Goal: Task Accomplishment & Management: Use online tool/utility

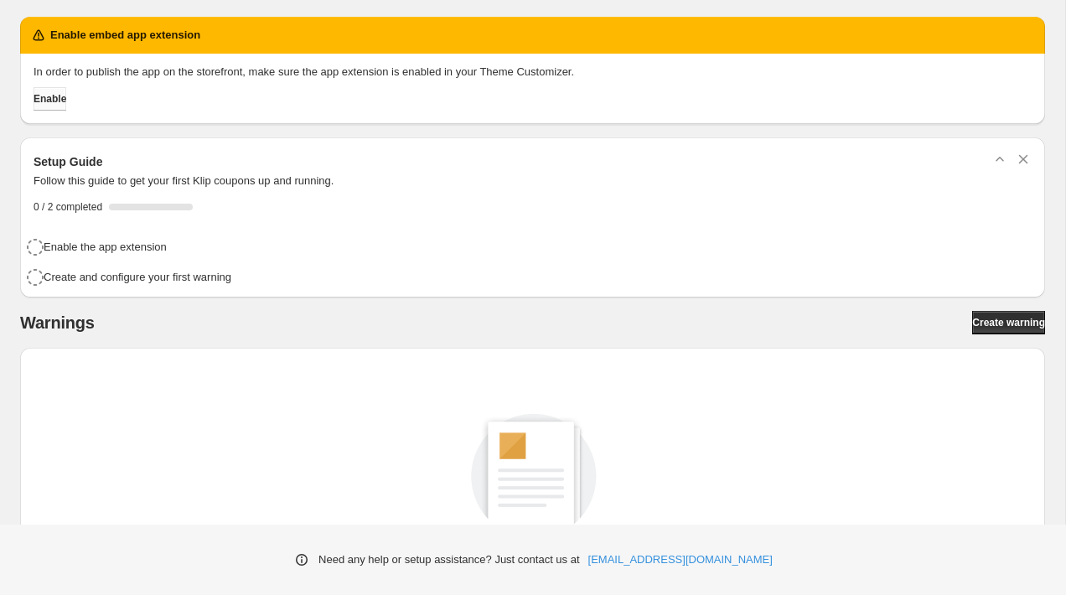
click at [66, 100] on button "Enable" at bounding box center [50, 98] width 33 height 23
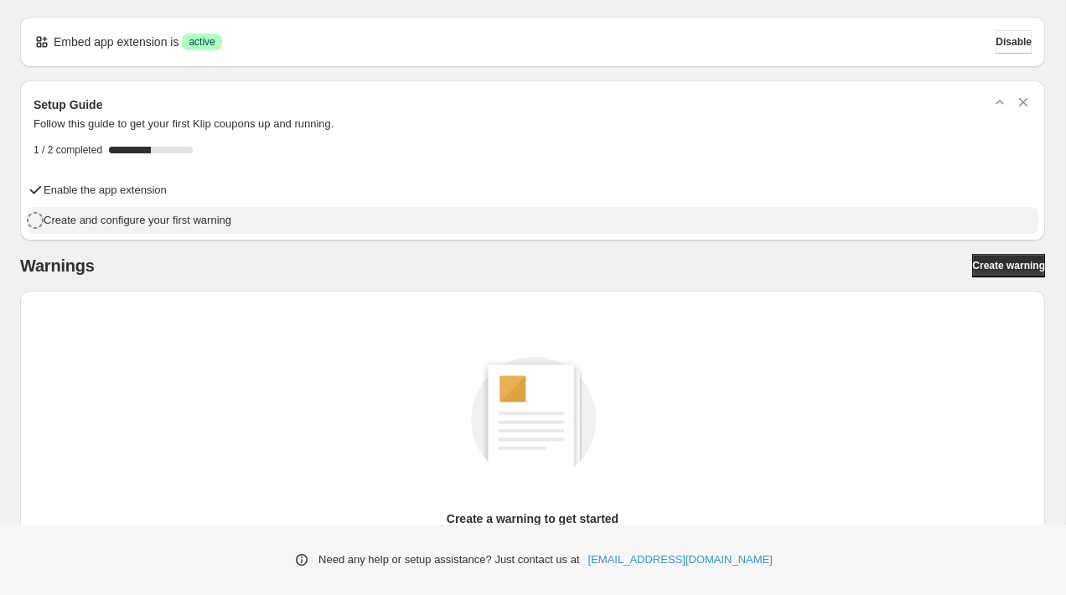
click at [183, 219] on h4 "Create and configure your first warning" at bounding box center [138, 220] width 188 height 17
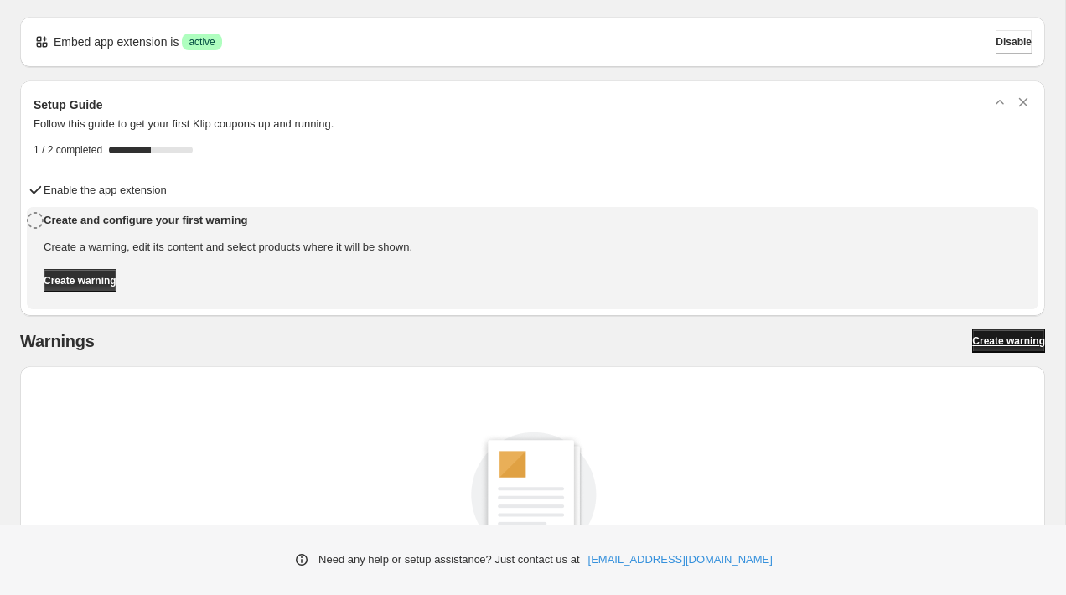
click at [998, 335] on span "Create warning" at bounding box center [1008, 340] width 73 height 13
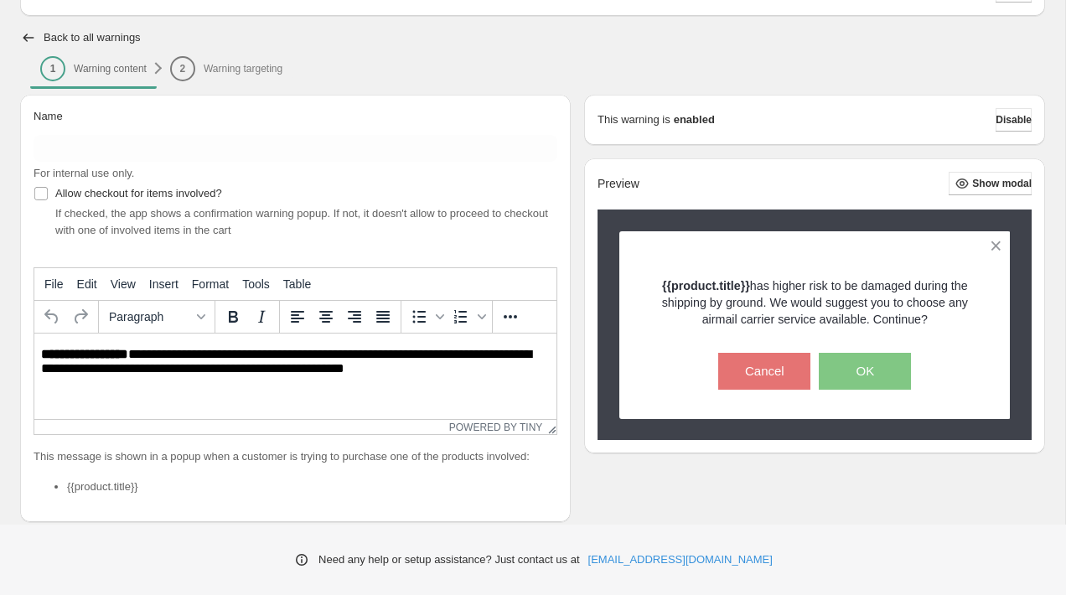
scroll to position [104, 0]
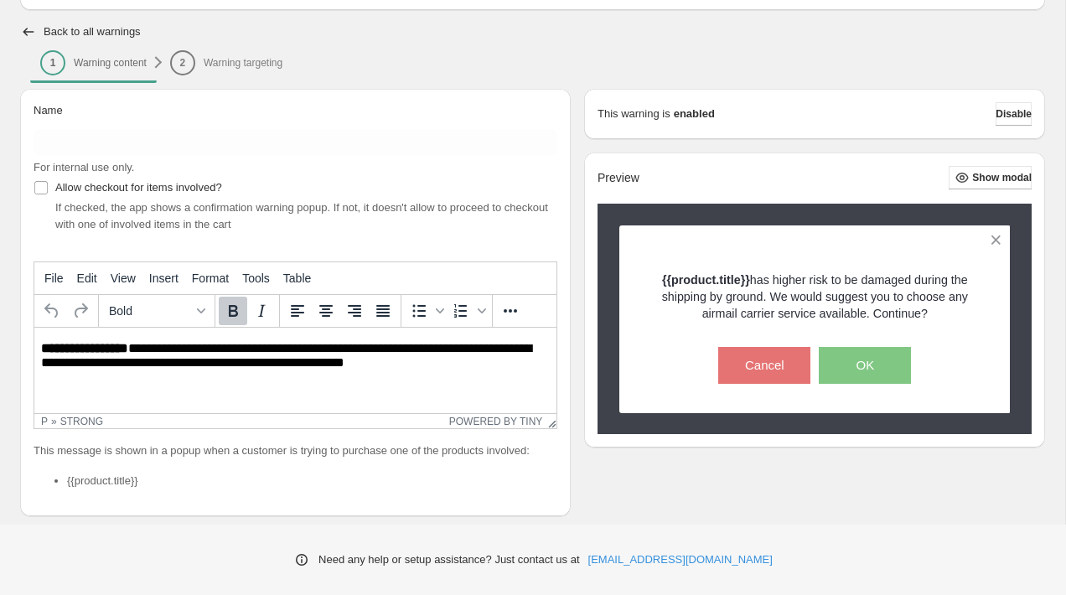
drag, startPoint x: 39, startPoint y: 348, endPoint x: 438, endPoint y: 354, distance: 398.8
click at [445, 352] on html "**********" at bounding box center [295, 357] width 522 height 58
click at [438, 358] on p "**********" at bounding box center [295, 356] width 508 height 31
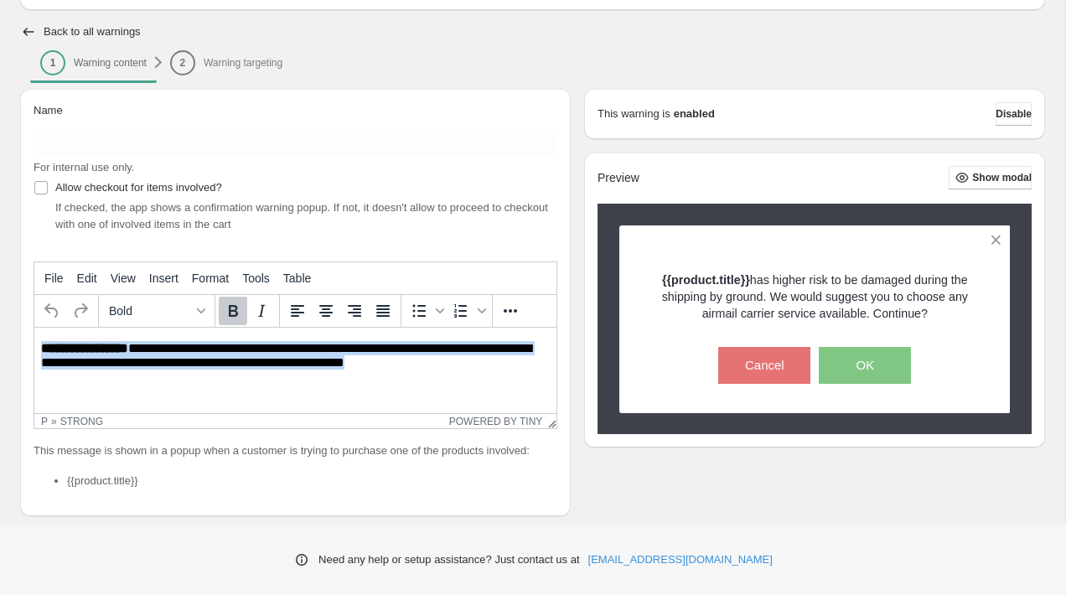
drag, startPoint x: 438, startPoint y: 369, endPoint x: -70, endPoint y: 333, distance: 509.7
click at [34, 333] on html "**********" at bounding box center [295, 357] width 522 height 58
paste body "Rich Text Area. Press ALT-0 for help."
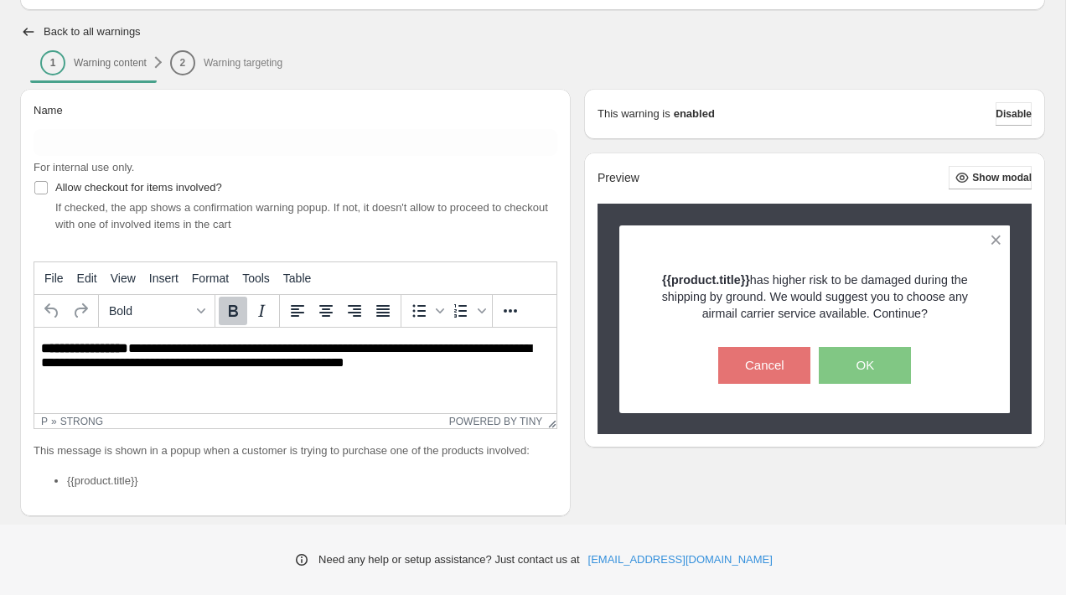
scroll to position [8, 0]
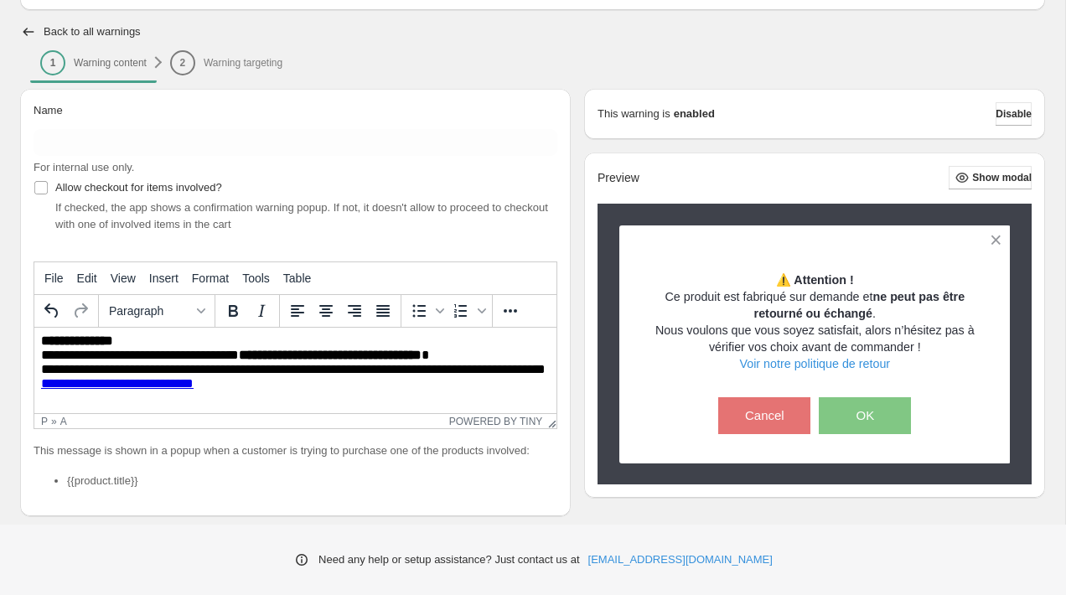
click at [145, 390] on link "**********" at bounding box center [117, 383] width 152 height 13
click at [154, 390] on link "**********" at bounding box center [117, 383] width 152 height 13
click at [506, 308] on icon "More..." at bounding box center [510, 311] width 20 height 20
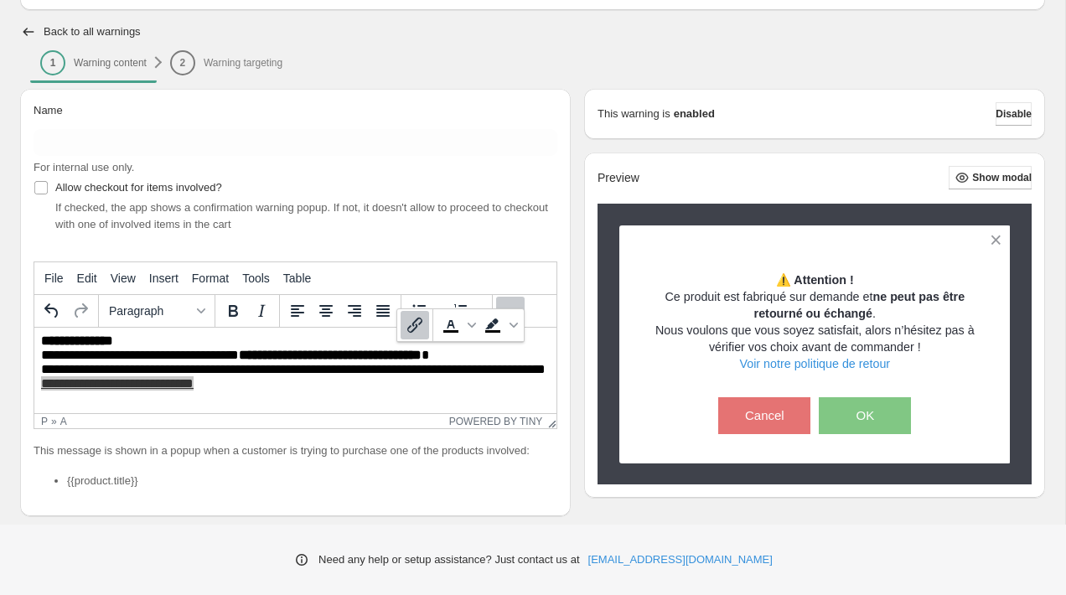
click at [413, 333] on icon "Insert/edit link" at bounding box center [414, 324] width 15 height 15
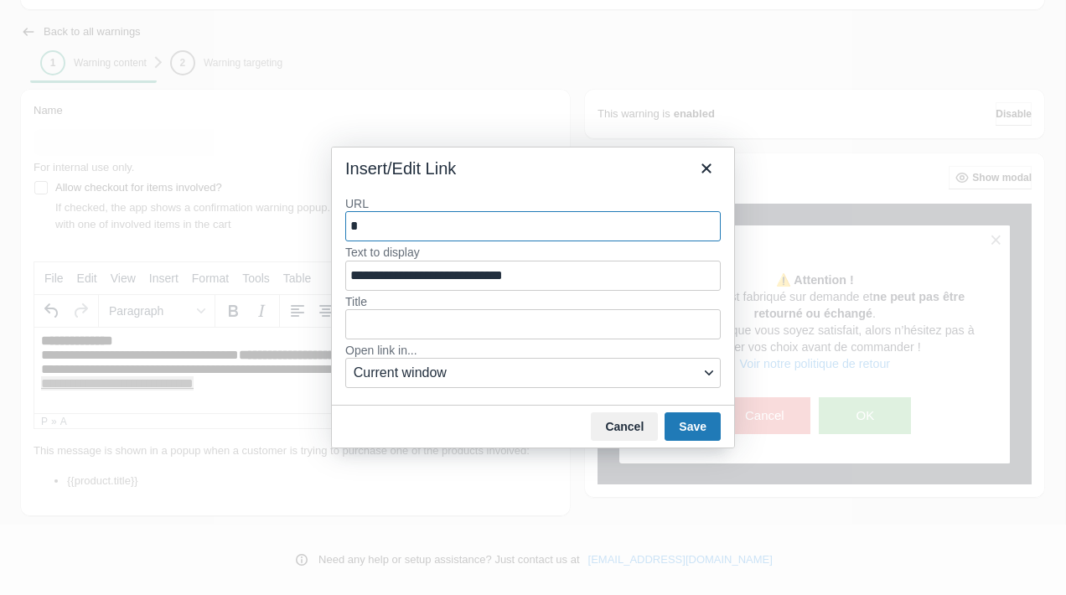
click at [371, 206] on label "URL" at bounding box center [532, 203] width 375 height 15
click at [371, 211] on input "*" at bounding box center [532, 226] width 375 height 30
click at [370, 230] on input "*" at bounding box center [532, 226] width 375 height 30
paste input "**********"
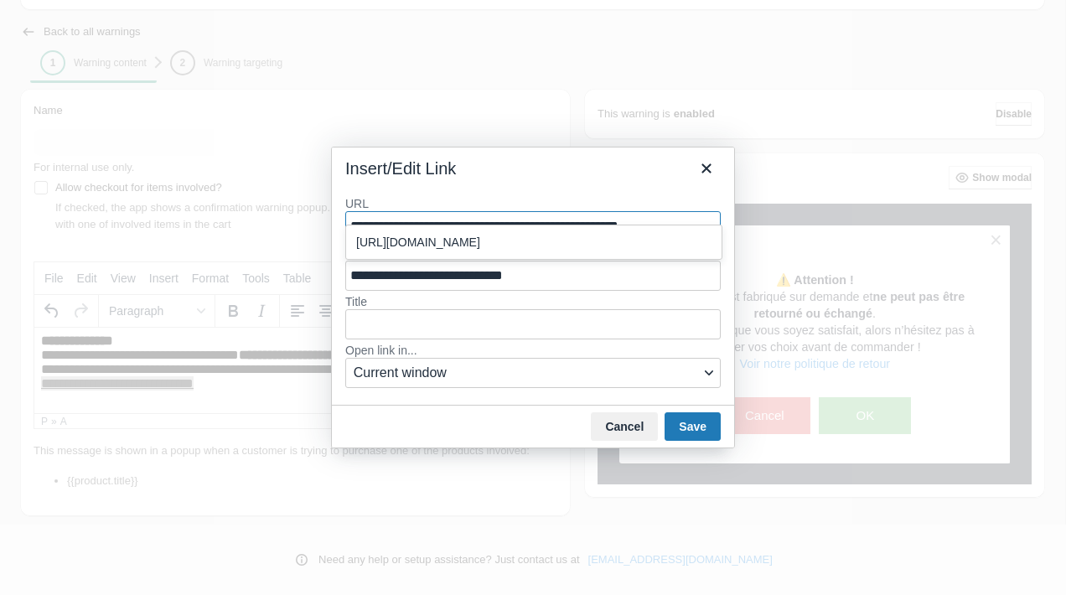
type input "**********"
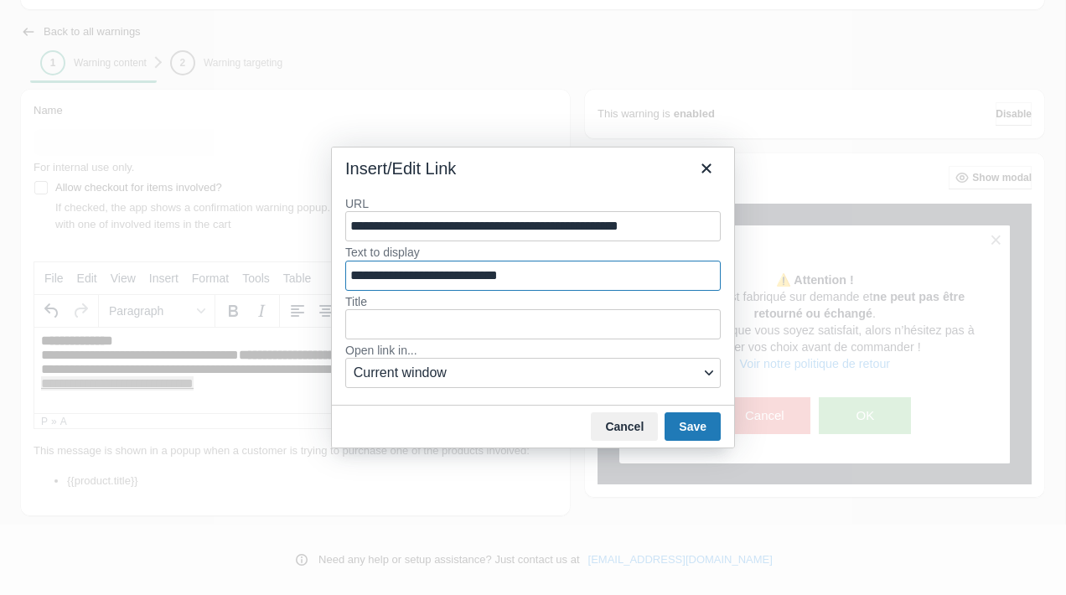
type input "**********"
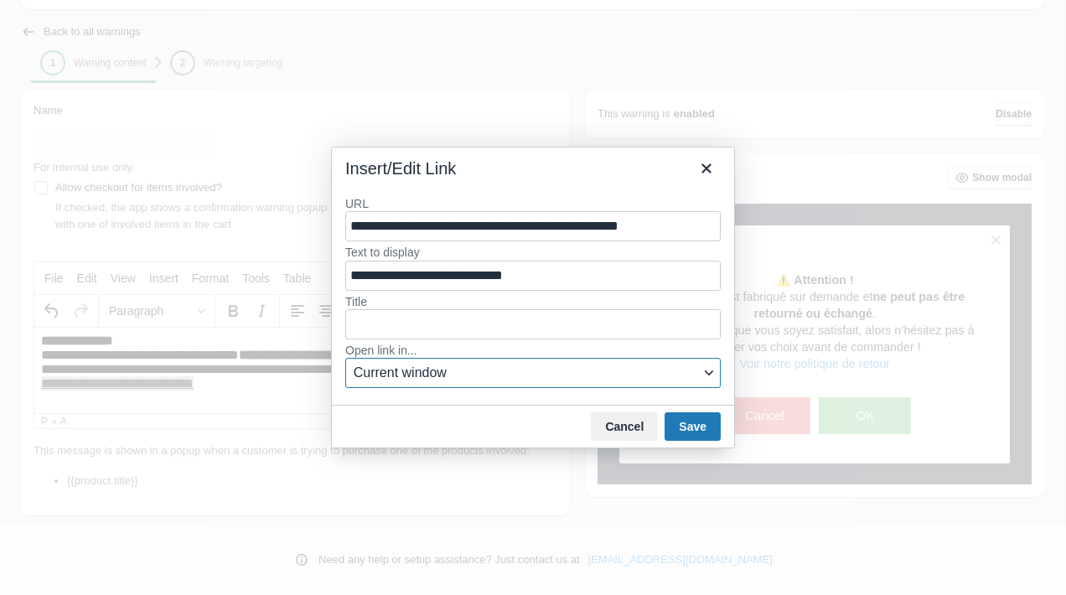
click at [520, 374] on span "Current window" at bounding box center [526, 373] width 346 height 20
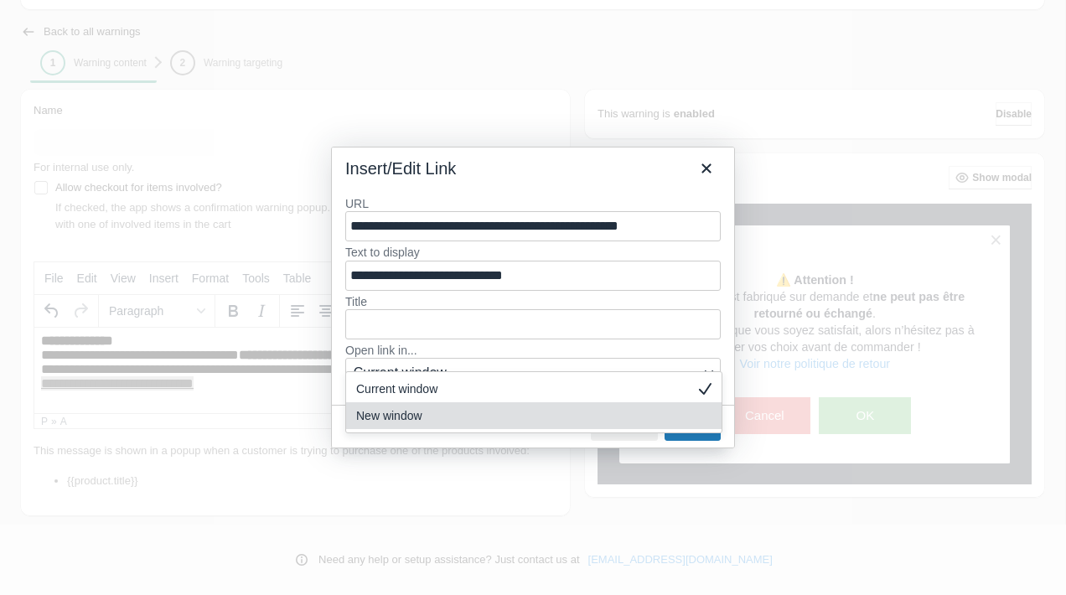
click at [502, 426] on div "New window" at bounding box center [522, 415] width 332 height 20
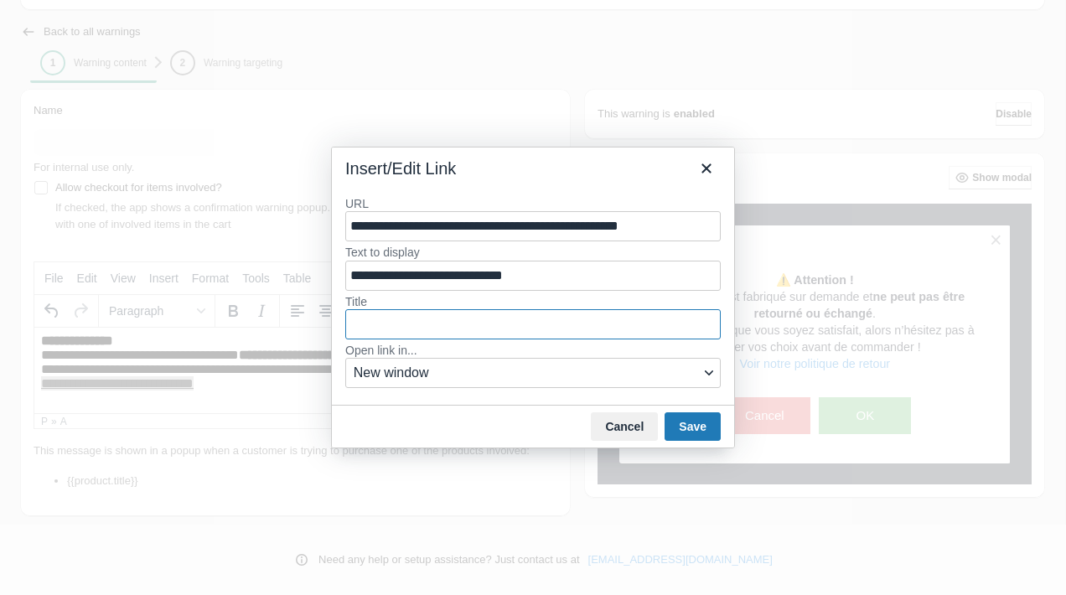
click at [478, 322] on input "Title" at bounding box center [532, 324] width 375 height 30
click at [685, 426] on button "Save" at bounding box center [692, 426] width 56 height 28
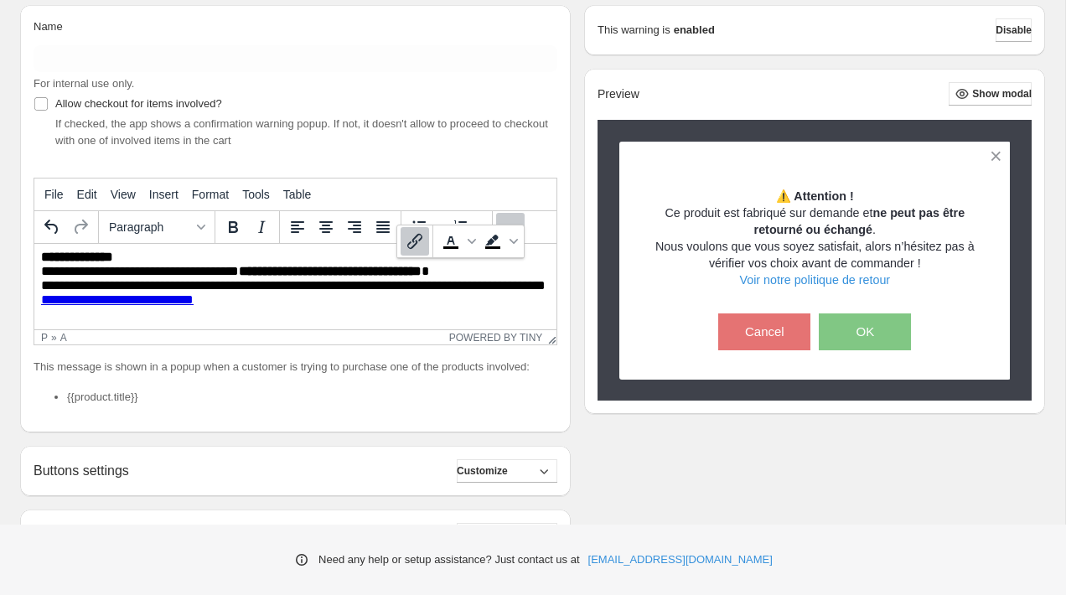
scroll to position [21, 0]
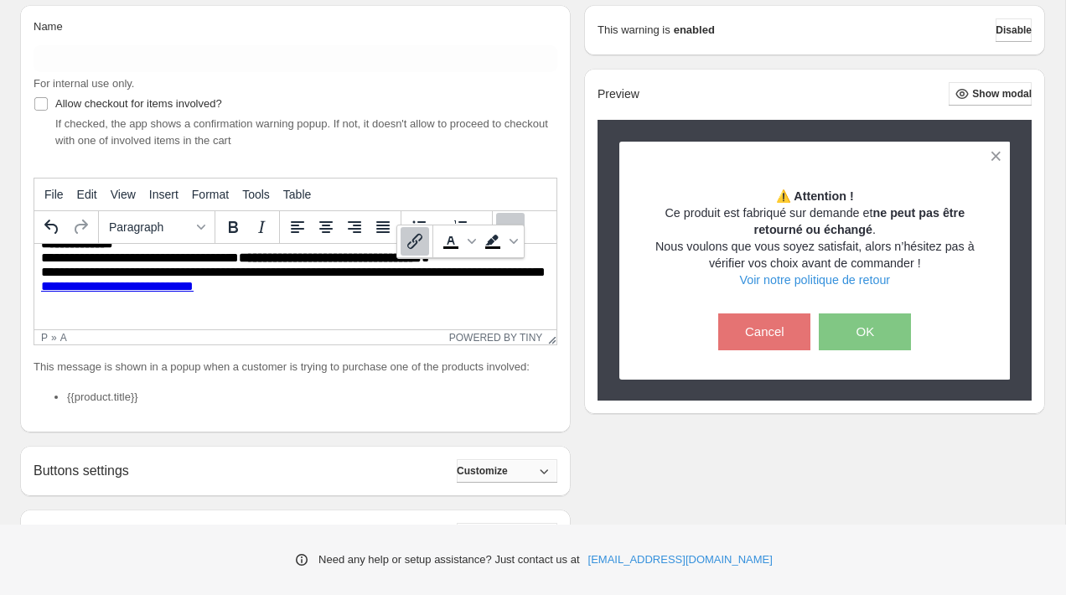
click at [499, 482] on button "Customize" at bounding box center [507, 470] width 101 height 23
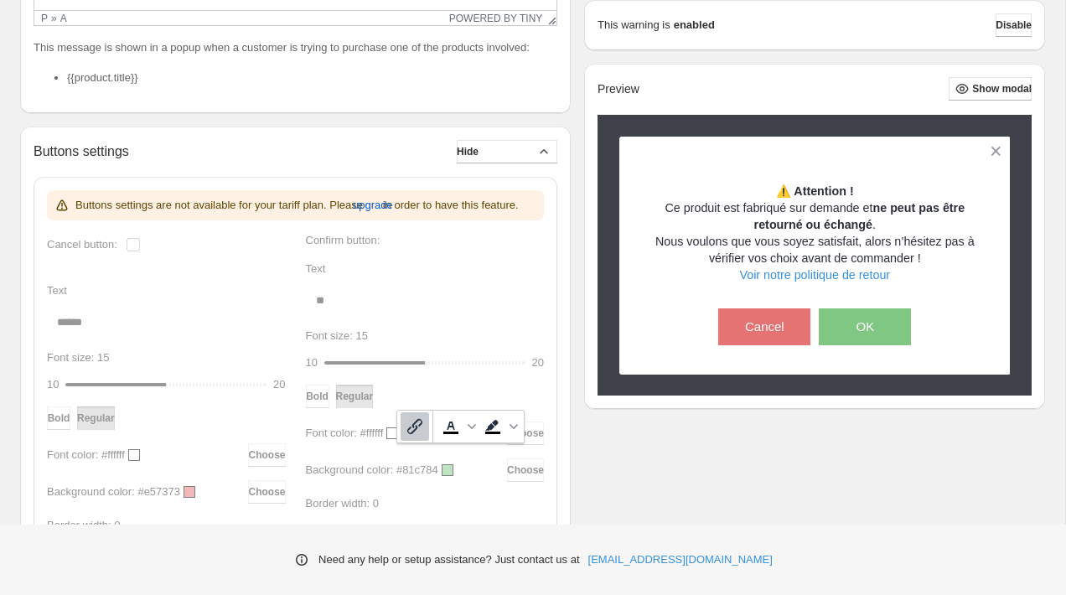
scroll to position [564, 0]
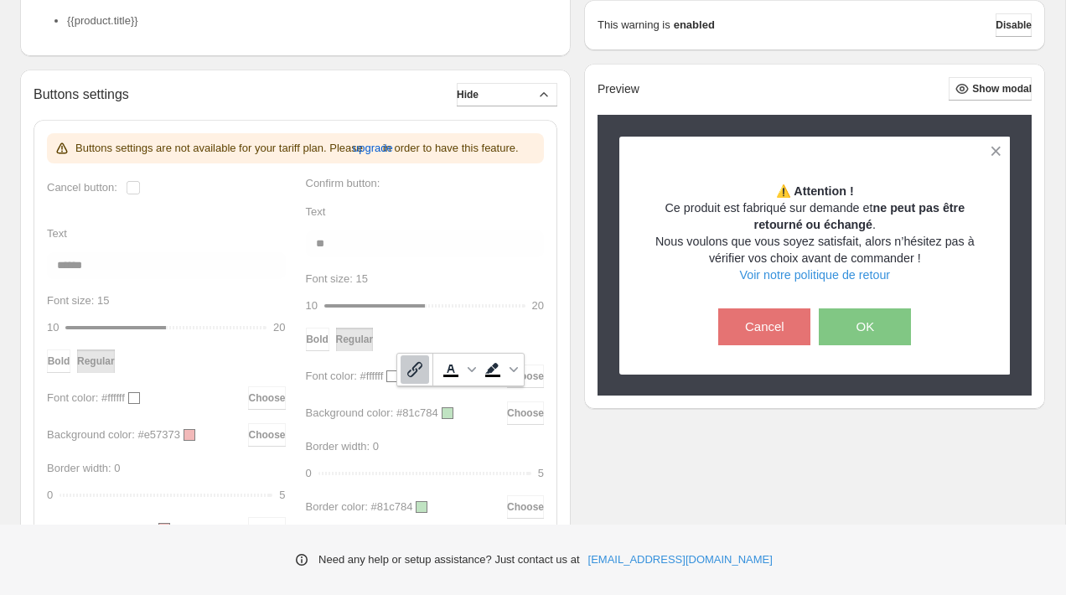
click at [213, 309] on div "Buttons settings are not available for your tariff plan. Please upgrade in orde…" at bounding box center [295, 365] width 497 height 464
click at [213, 302] on div "Buttons settings are not available for your tariff plan. Please upgrade in orde…" at bounding box center [295, 365] width 497 height 464
click at [552, 454] on div "Buttons settings are not available for your tariff plan. Please upgrade in orde…" at bounding box center [296, 365] width 524 height 491
click at [442, 458] on div "Buttons settings are not available for your tariff plan. Please upgrade in orde…" at bounding box center [295, 365] width 497 height 464
click at [591, 455] on div "Name For internal use only. Allow checkout for items involved? If checked, the …" at bounding box center [532, 215] width 1024 height 1173
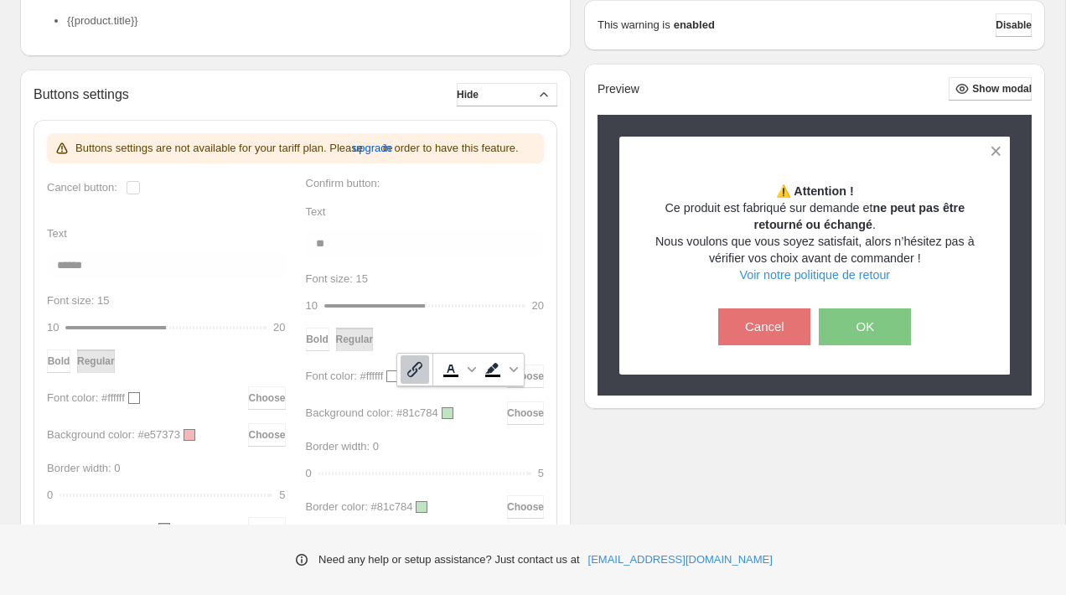
click at [214, 157] on p "Buttons settings are not available for your tariff plan. Please upgrade in orde…" at bounding box center [296, 148] width 443 height 17
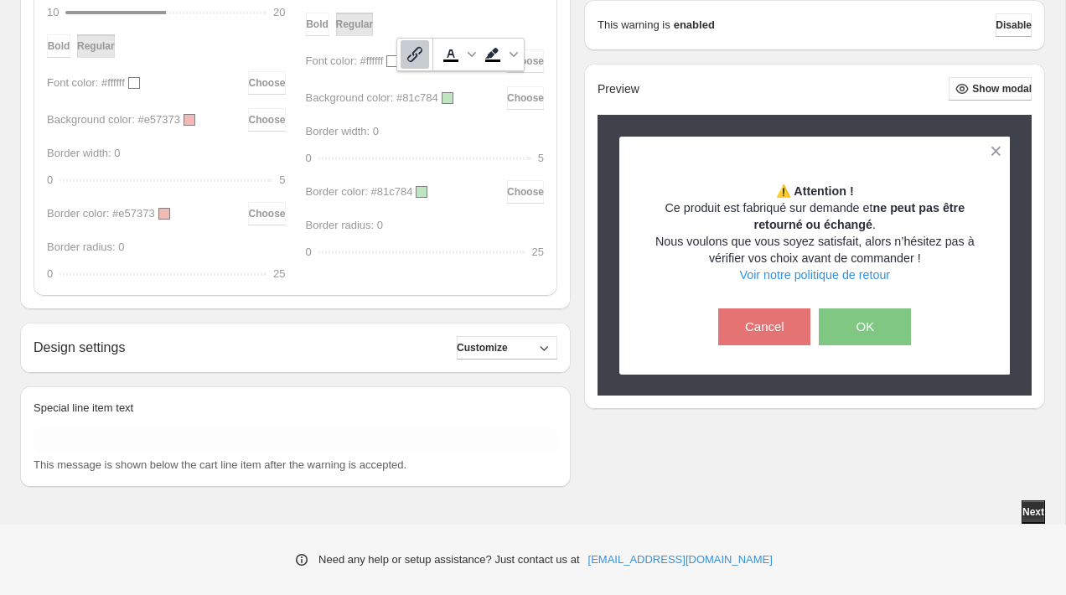
scroll to position [912, 0]
click at [503, 341] on button "Customize" at bounding box center [507, 347] width 101 height 23
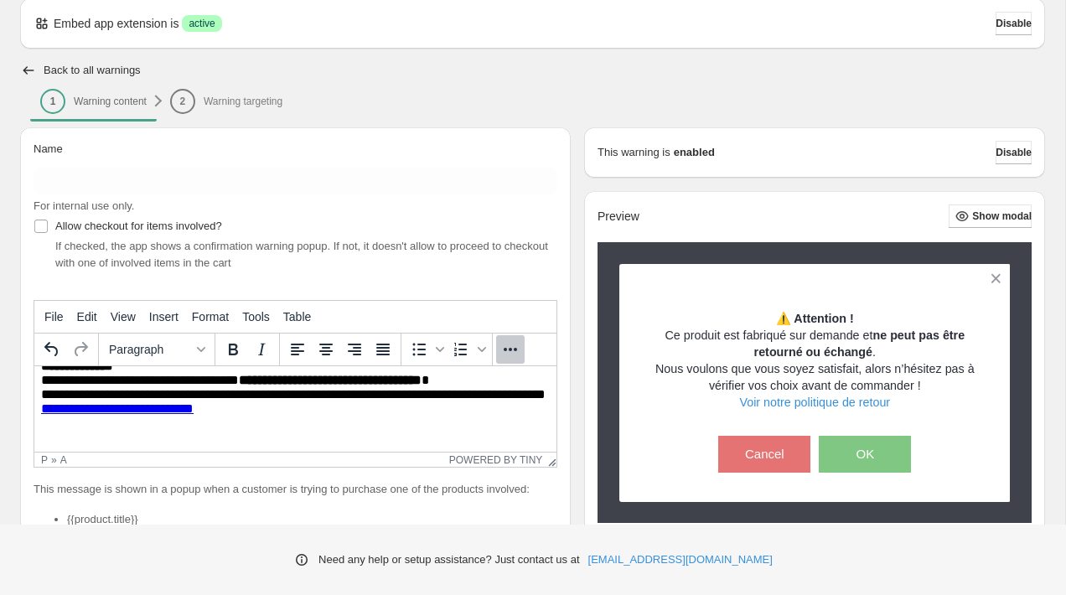
scroll to position [108, 0]
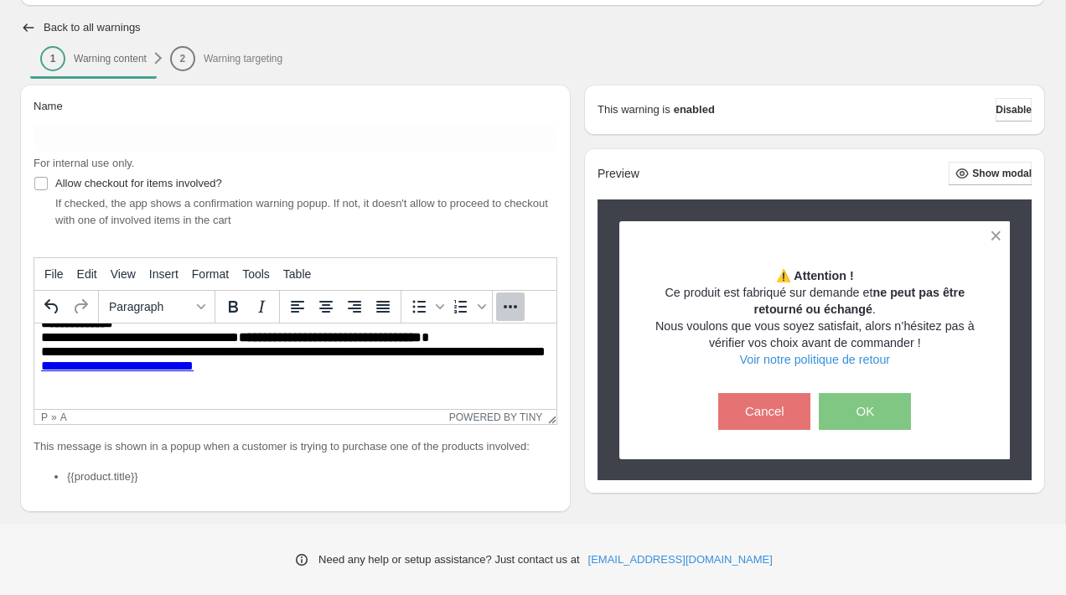
click at [235, 58] on li "2 Warning targeting" at bounding box center [226, 57] width 132 height 23
click at [138, 56] on li "1 Warning content" at bounding box center [93, 57] width 126 height 23
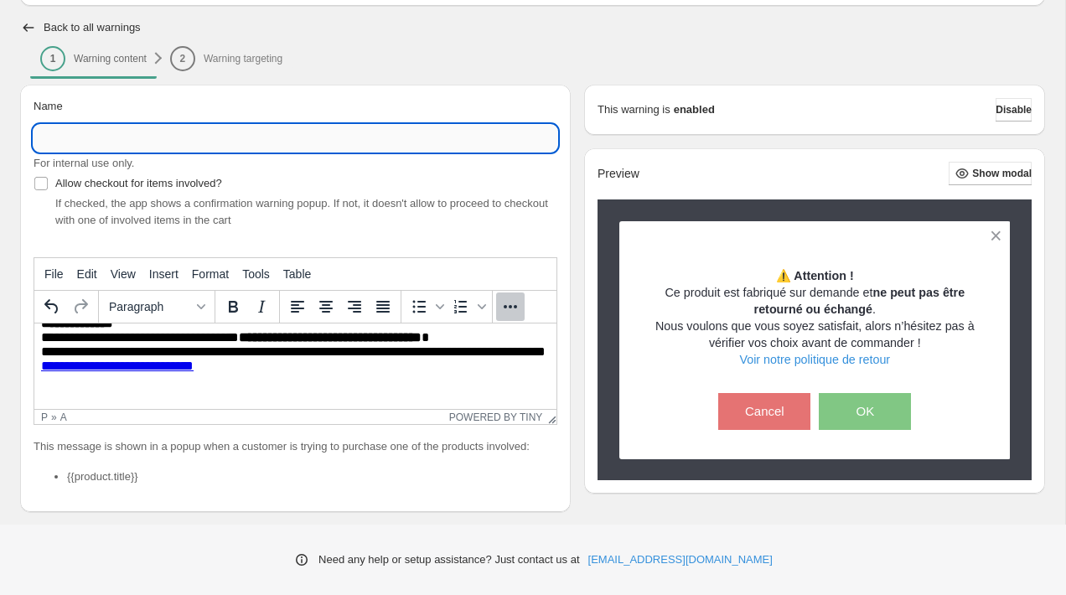
click at [172, 143] on input "Name" at bounding box center [296, 138] width 524 height 27
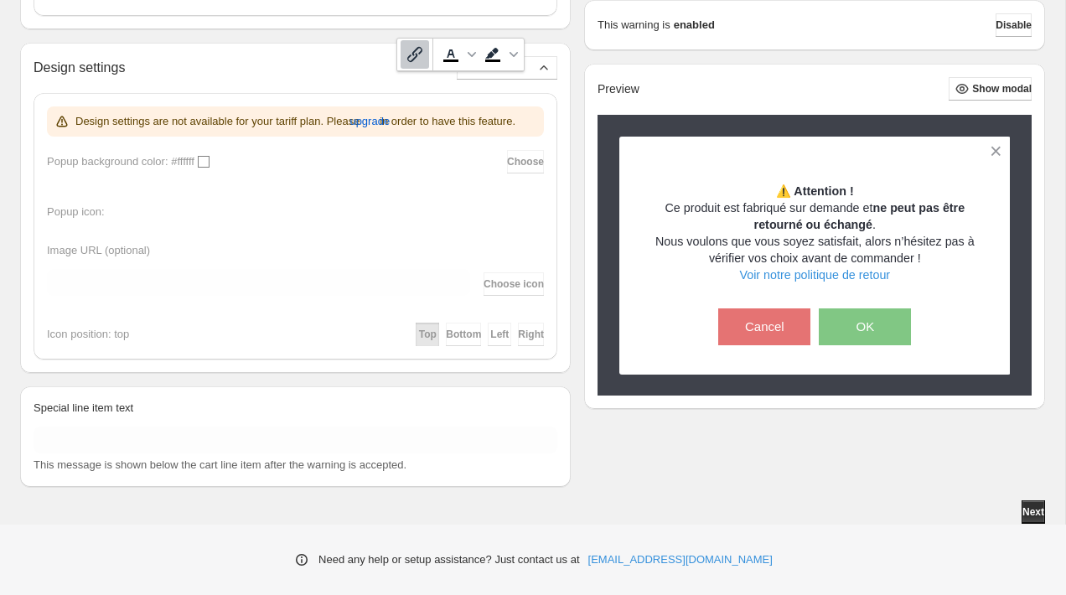
scroll to position [1209, 0]
type input "**********"
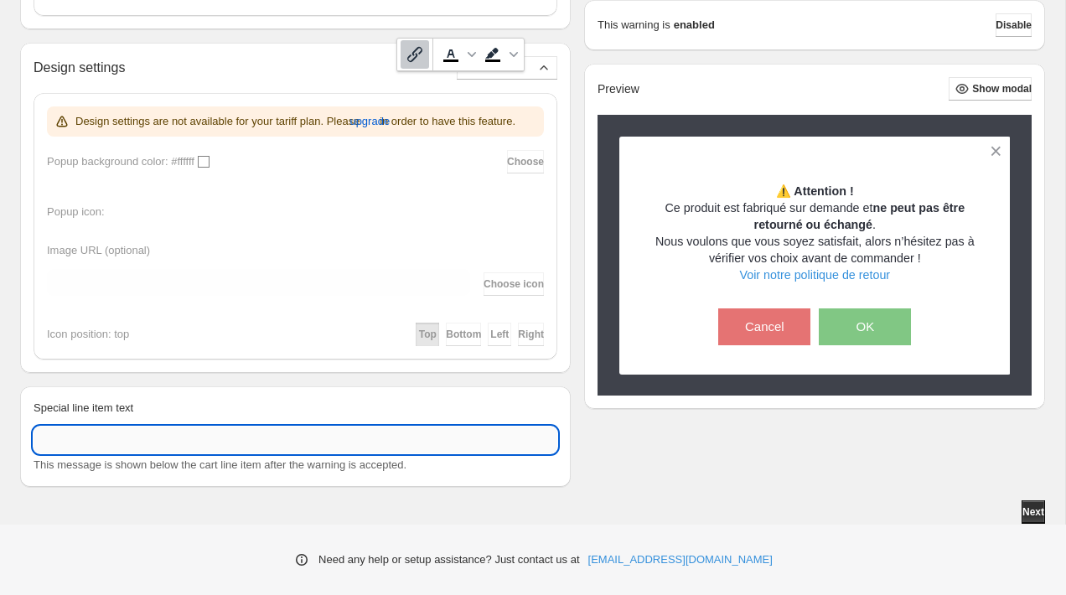
click at [292, 440] on input "Special line item text" at bounding box center [296, 439] width 524 height 27
type input "**********"
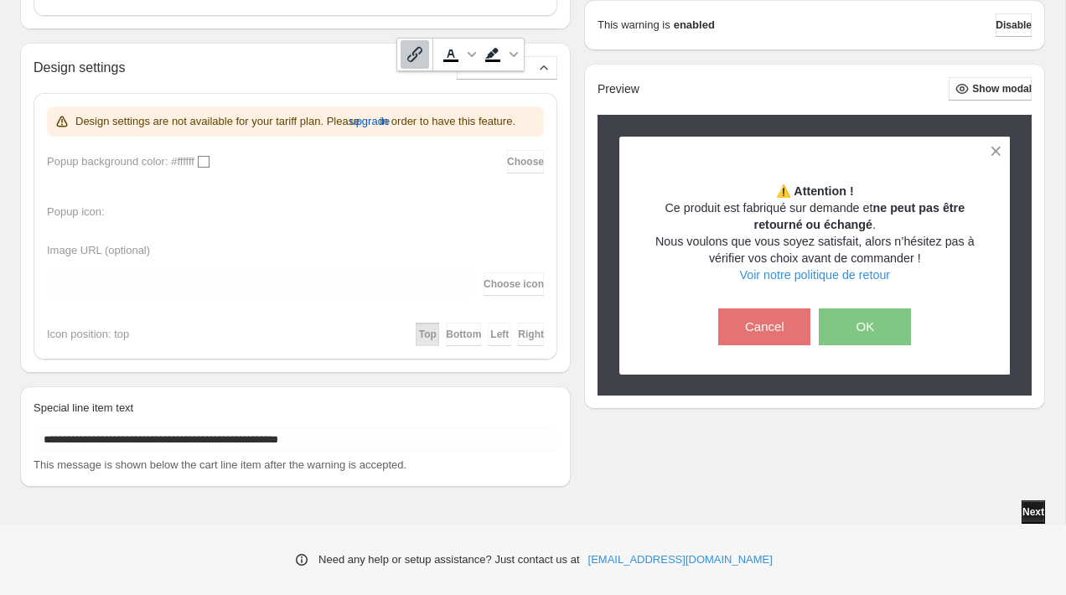
click at [1021, 502] on button "Next" at bounding box center [1032, 511] width 23 height 23
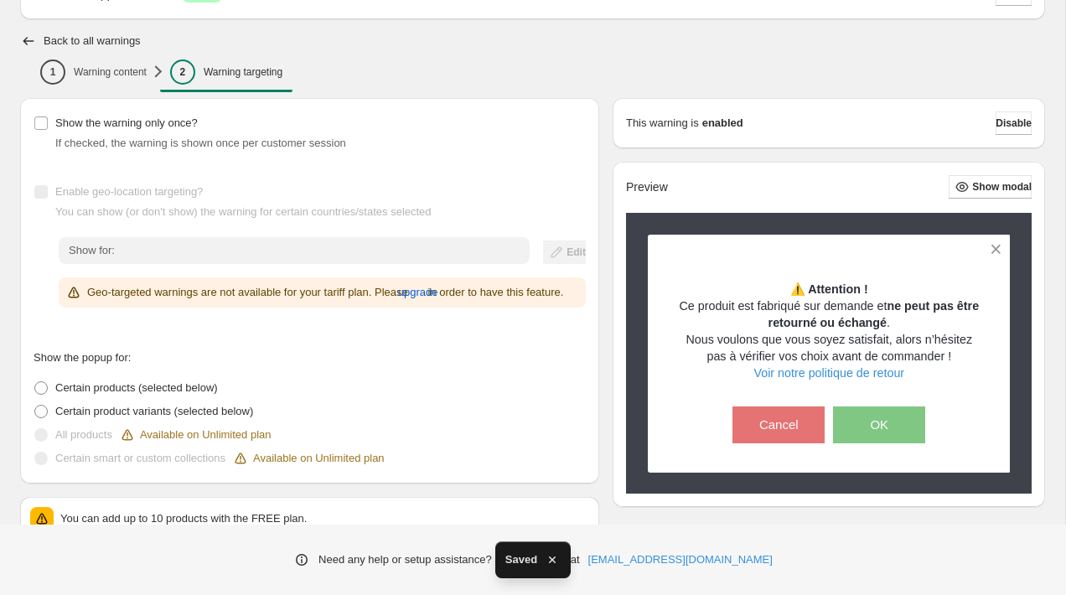
scroll to position [105, 0]
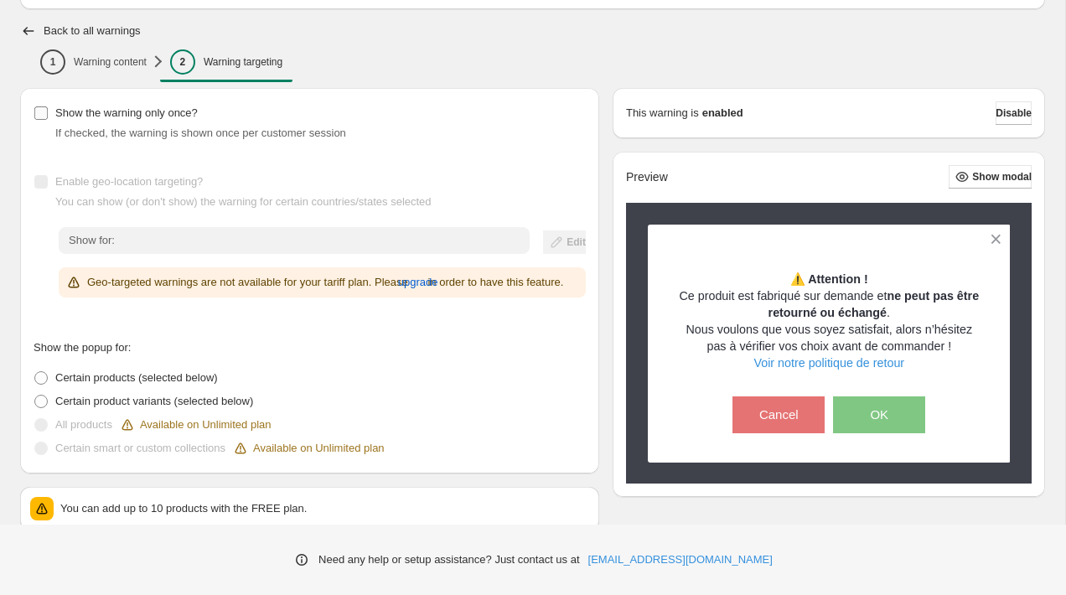
click at [106, 114] on span "Show the warning only once?" at bounding box center [126, 112] width 142 height 13
click at [126, 117] on span "Show the warning only once?" at bounding box center [126, 112] width 142 height 13
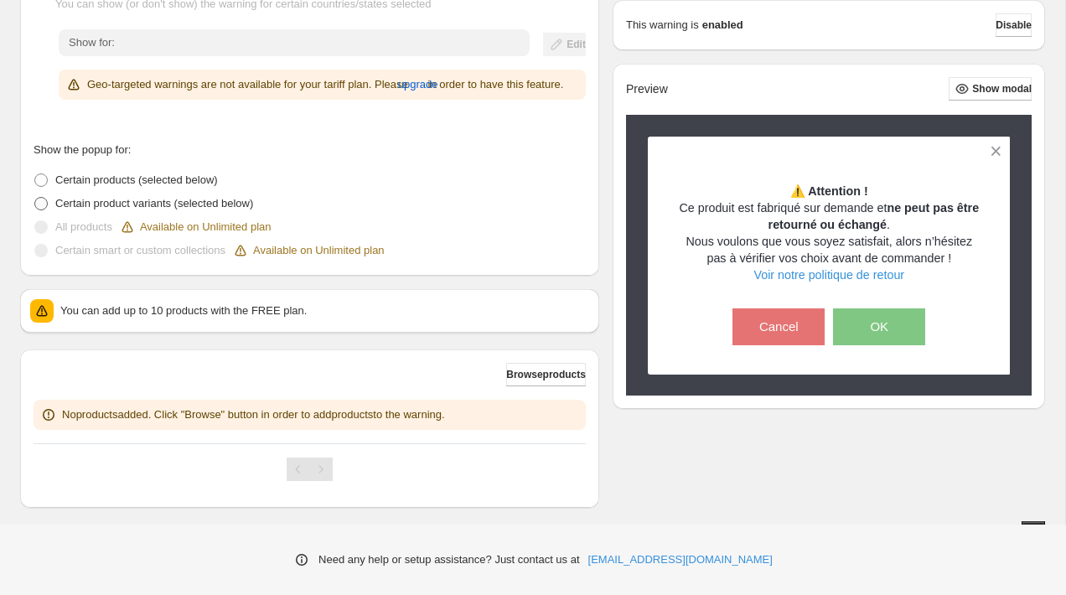
scroll to position [340, 0]
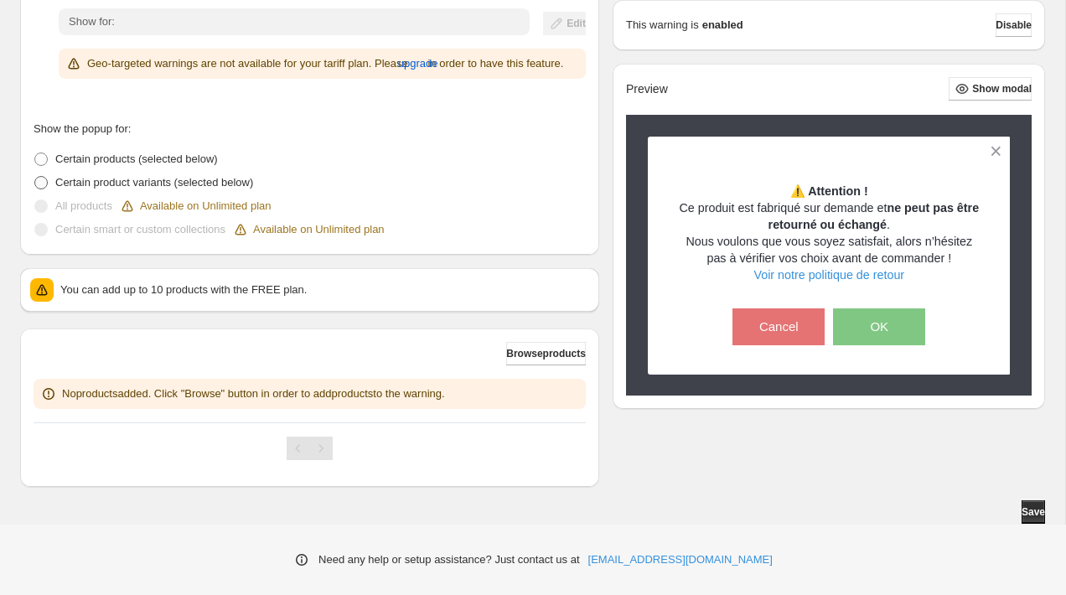
click at [111, 184] on span "Certain product variants (selected below)" at bounding box center [154, 182] width 198 height 13
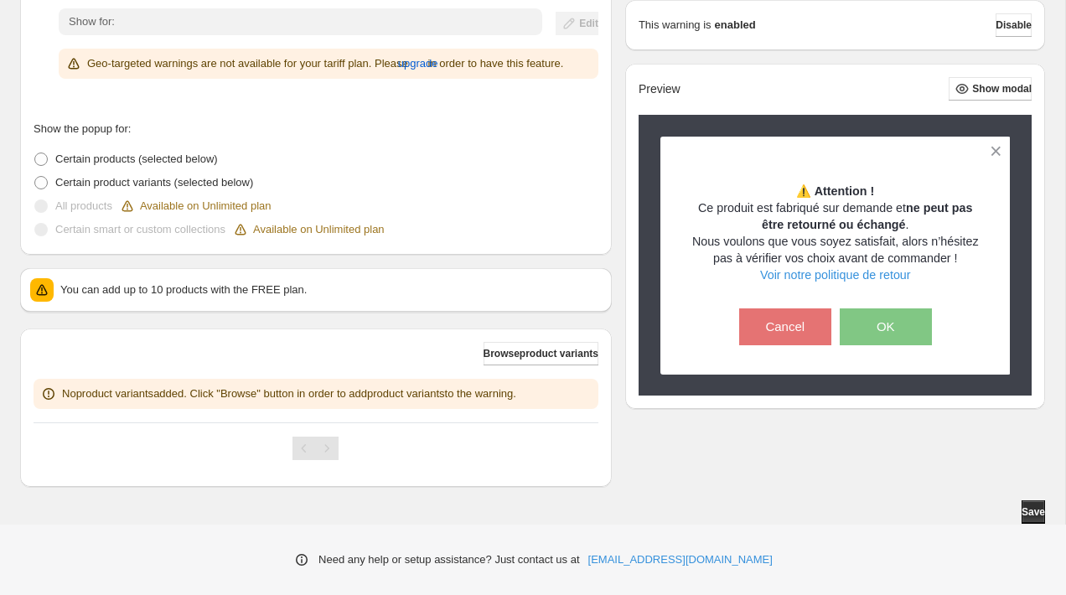
click at [104, 230] on p "Certain smart or custom collections" at bounding box center [140, 229] width 170 height 17
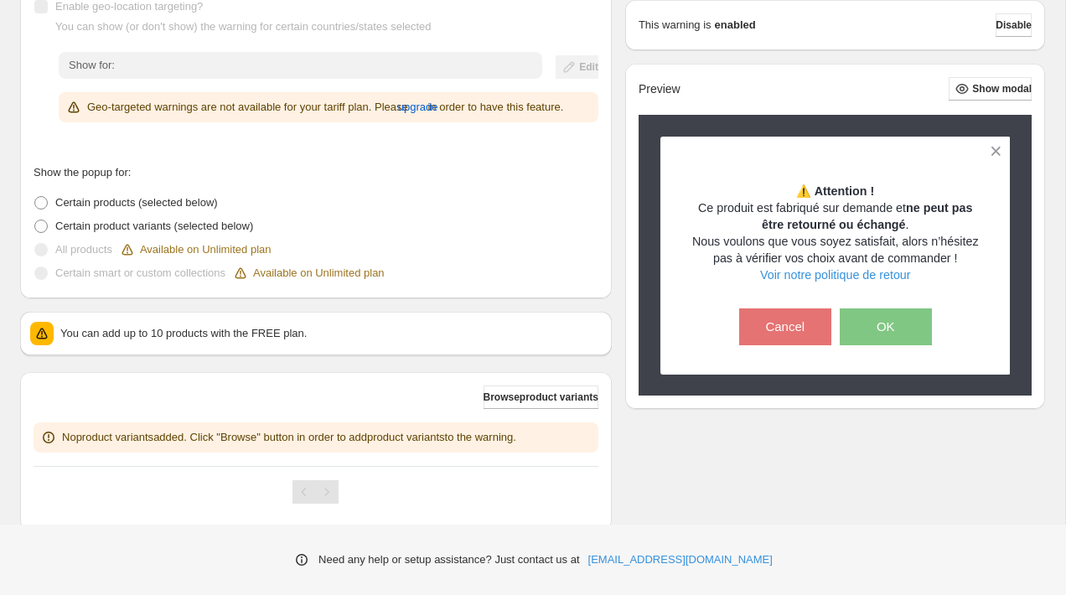
scroll to position [285, 0]
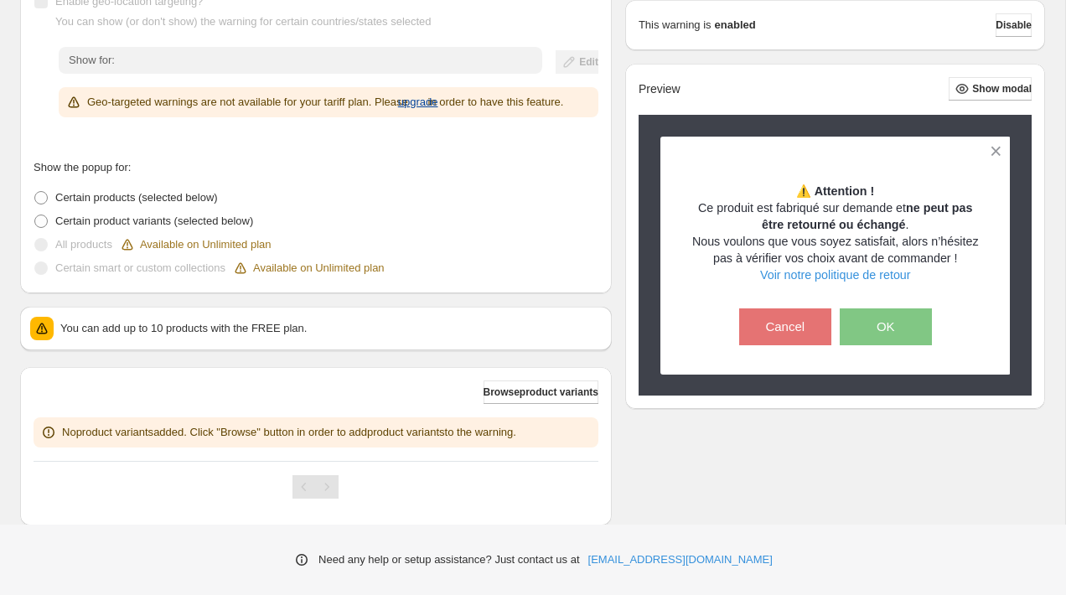
click at [438, 106] on span "upgrade" at bounding box center [418, 102] width 40 height 17
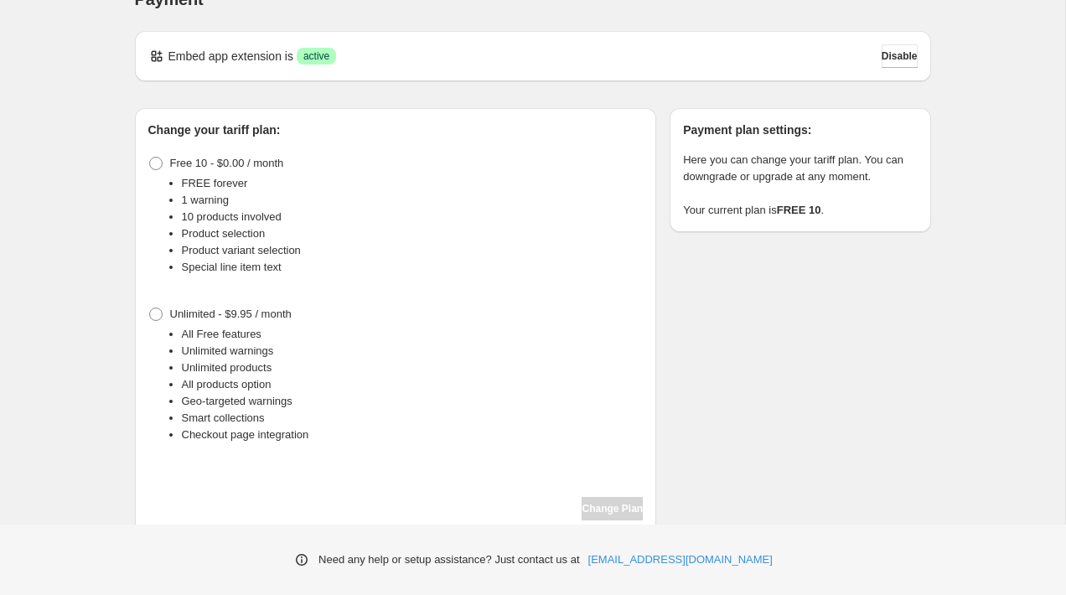
scroll to position [43, 0]
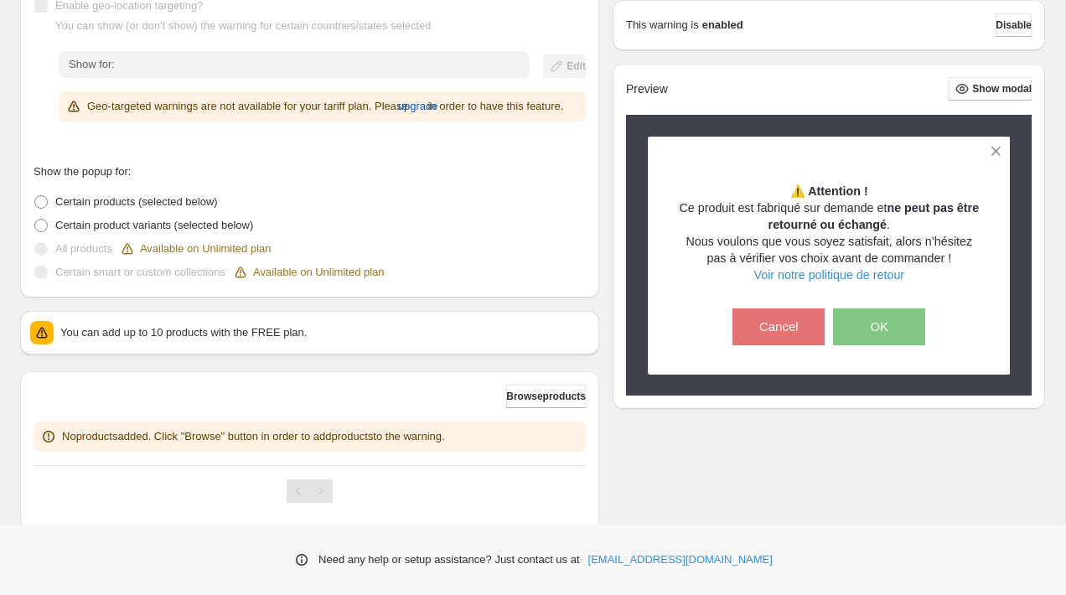
scroll to position [299, 0]
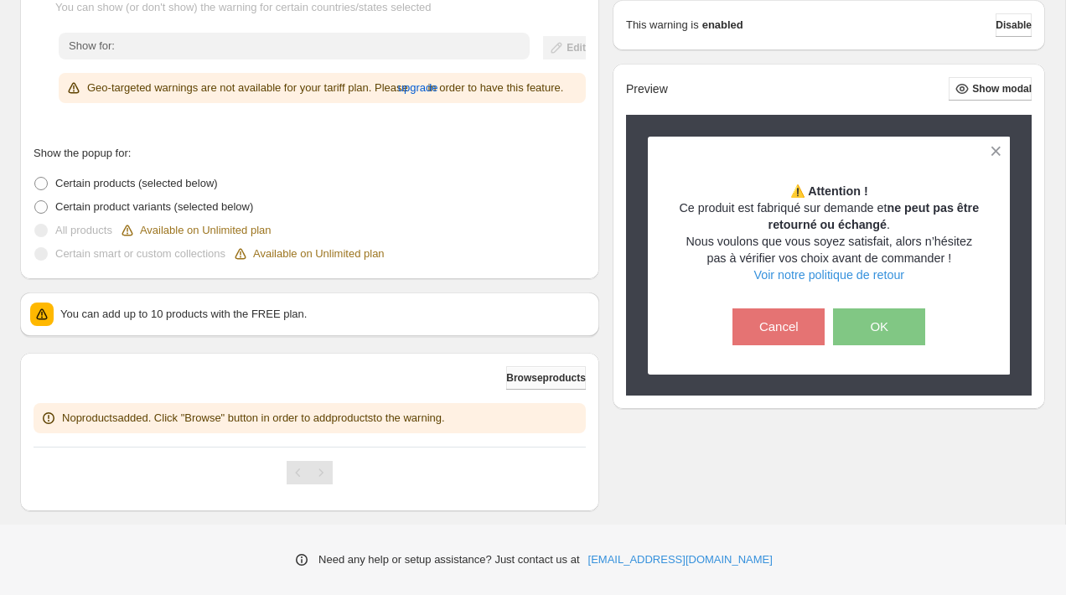
click at [576, 384] on span "Browse products" at bounding box center [546, 377] width 80 height 13
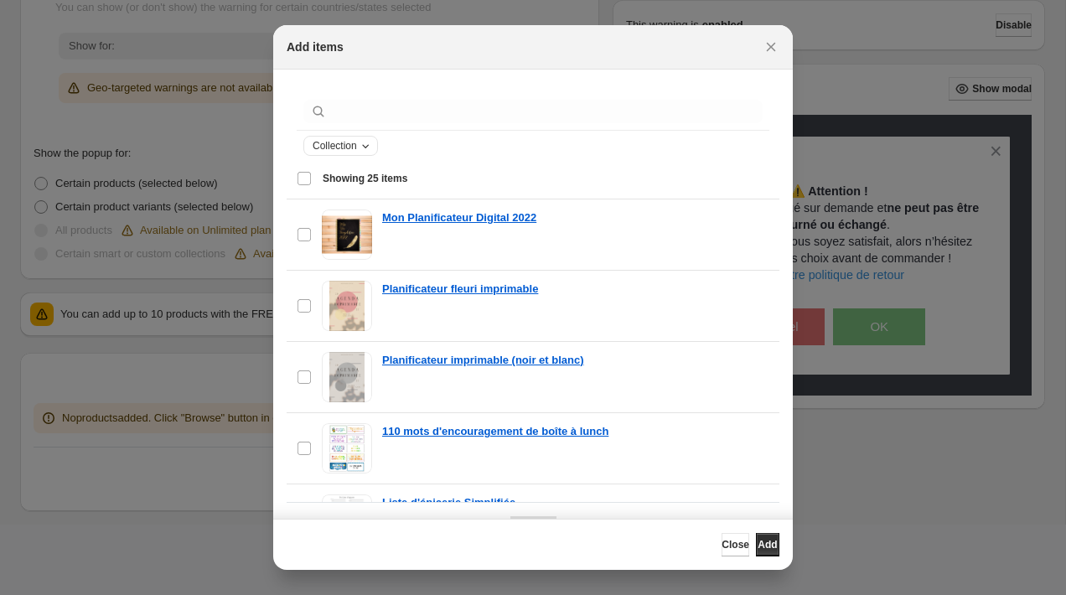
click at [370, 148] on icon "Collection" at bounding box center [365, 145] width 13 height 13
click at [449, 150] on div "Collection" at bounding box center [532, 146] width 459 height 20
click at [583, 192] on div "Select all 25 items Showing 25 items" at bounding box center [533, 178] width 472 height 40
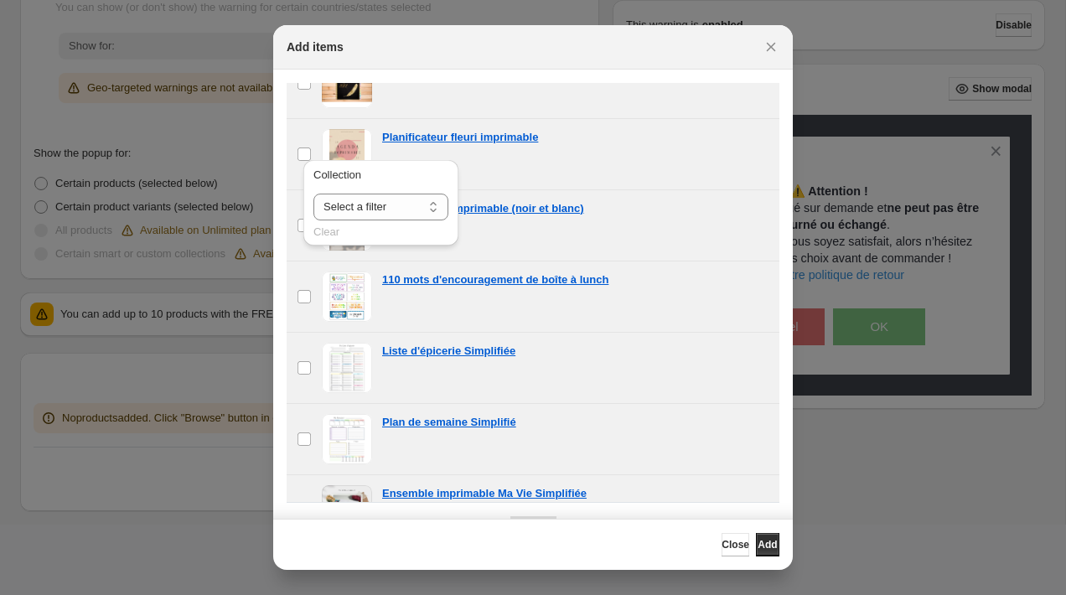
scroll to position [163, 0]
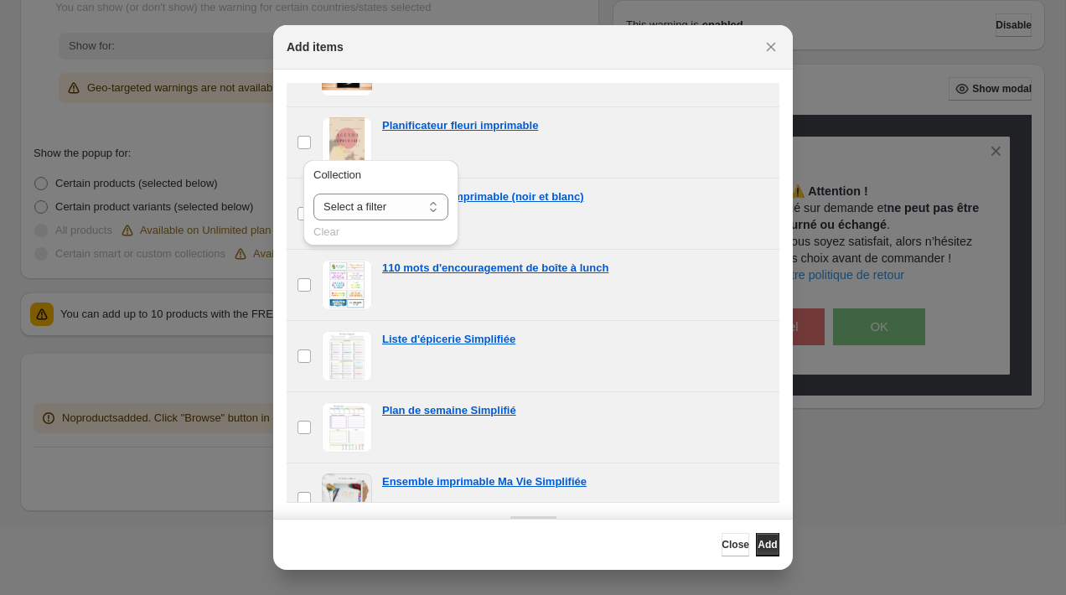
click at [282, 376] on section "Collection Showing 25 items Deselect all 25 items Showing 25 items Select Desel…" at bounding box center [532, 318] width 519 height 497
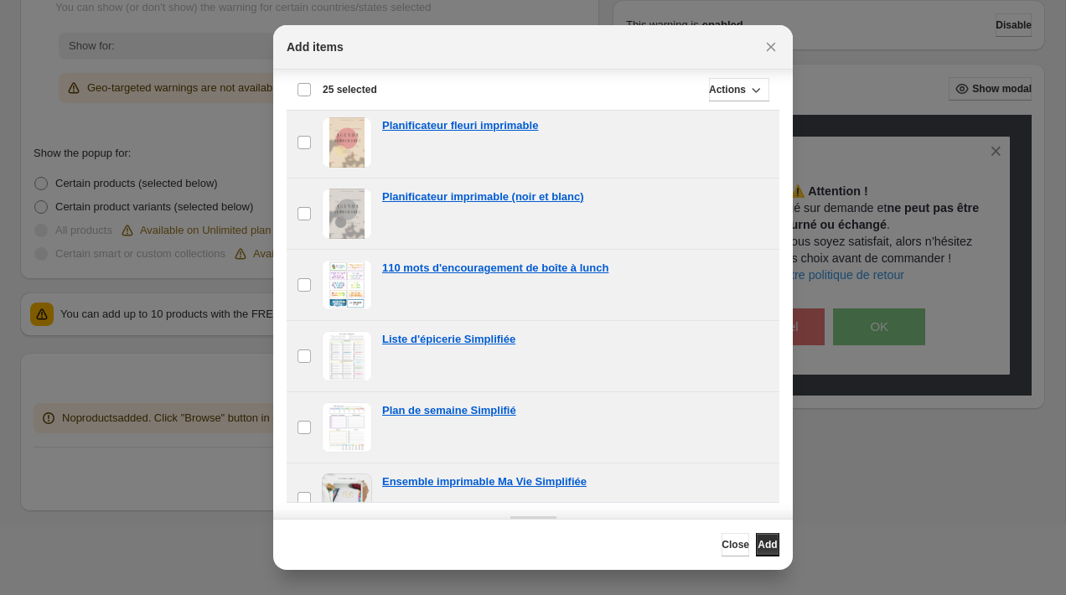
scroll to position [48, 0]
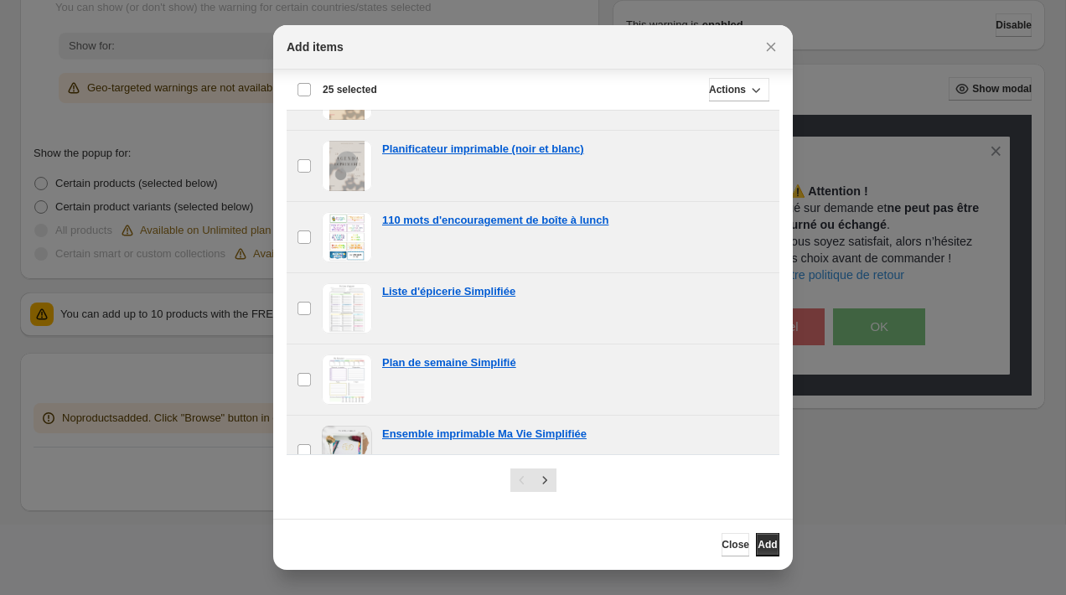
click at [307, 87] on div "Deselect all 25 items 25 selected" at bounding box center [337, 89] width 80 height 15
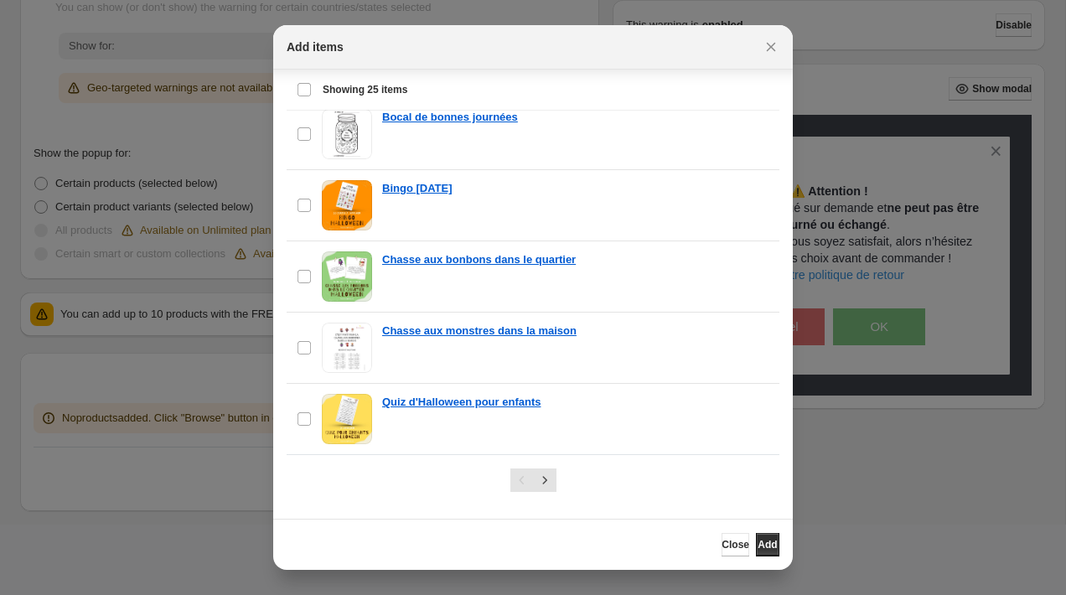
scroll to position [1477, 0]
click at [544, 490] on button "Next" at bounding box center [544, 479] width 23 height 23
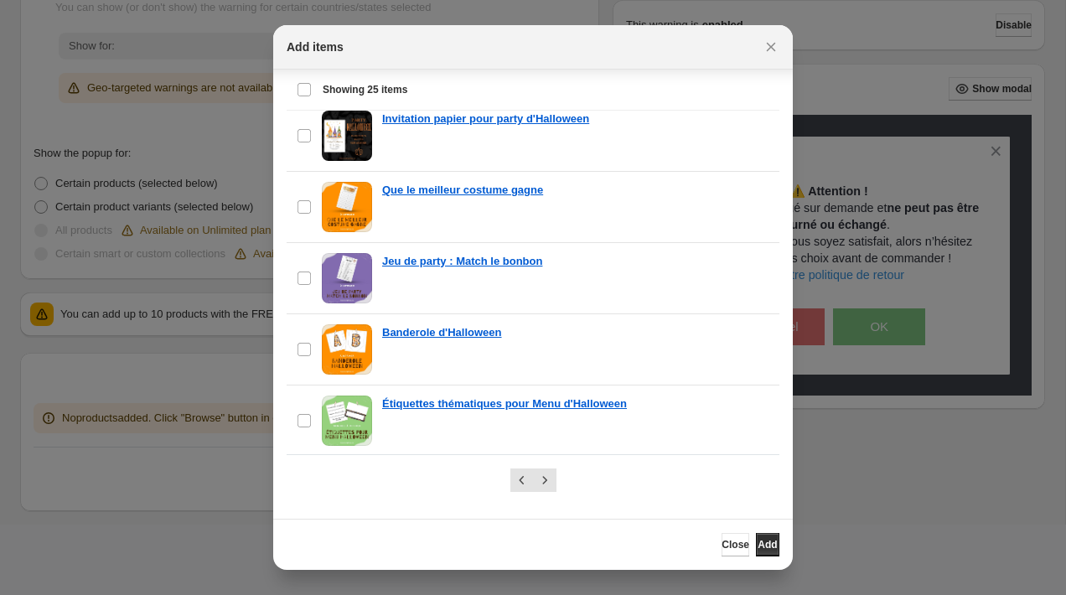
scroll to position [0, 0]
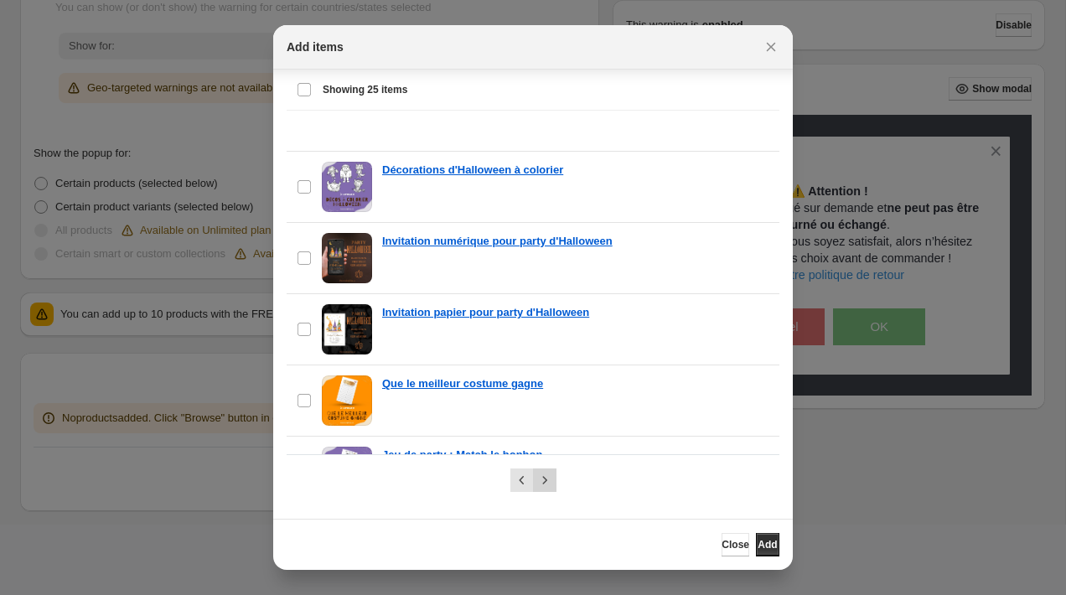
click at [551, 477] on icon "Next" at bounding box center [544, 480] width 17 height 17
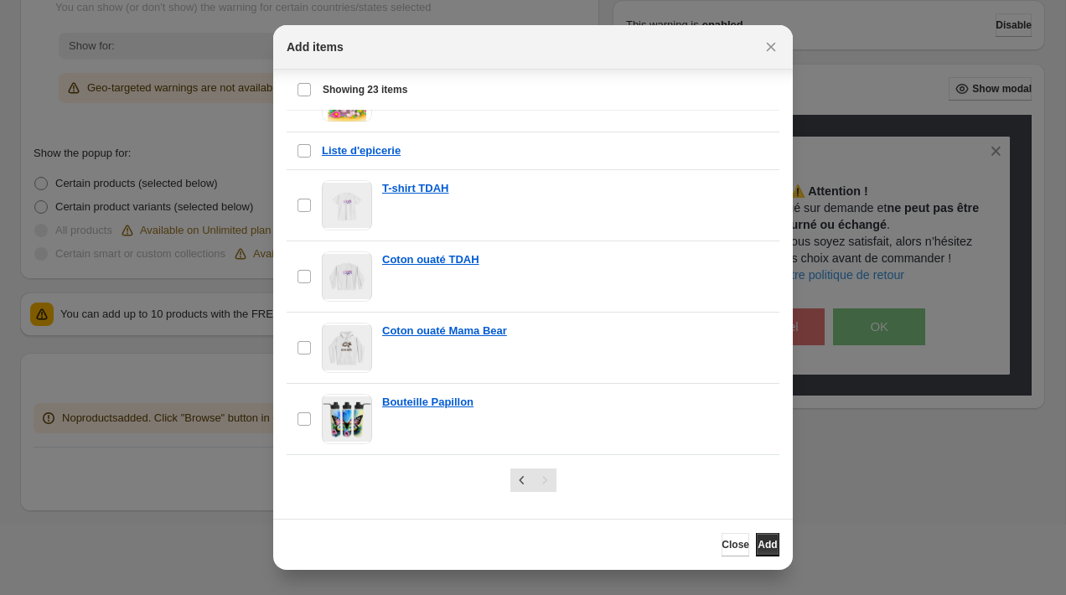
scroll to position [340, 0]
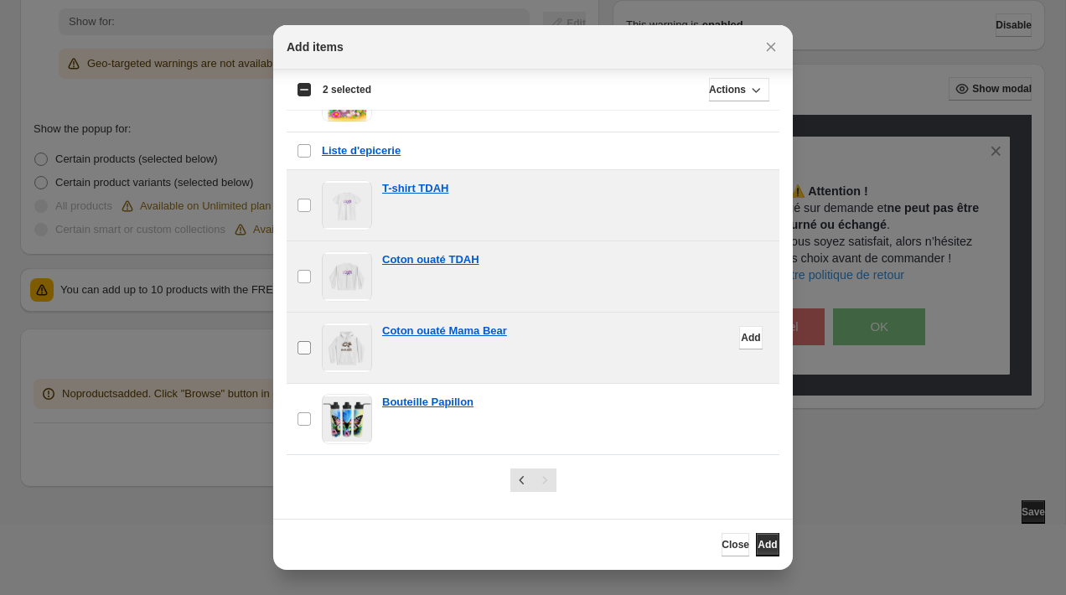
click at [307, 361] on label "checkbox" at bounding box center [303, 347] width 35 height 70
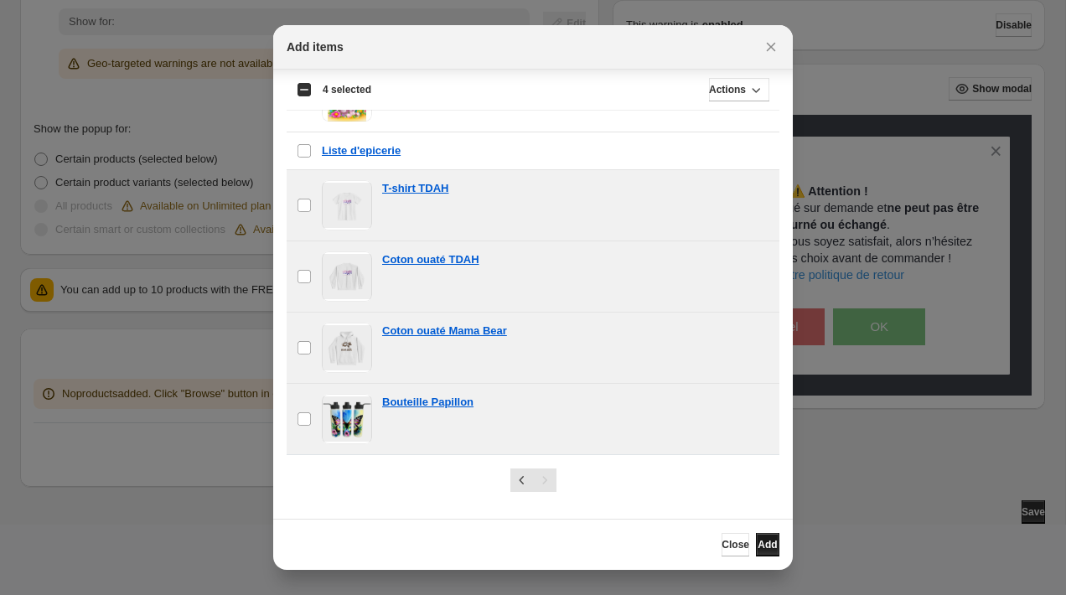
click at [757, 550] on span "Add" at bounding box center [766, 544] width 19 height 13
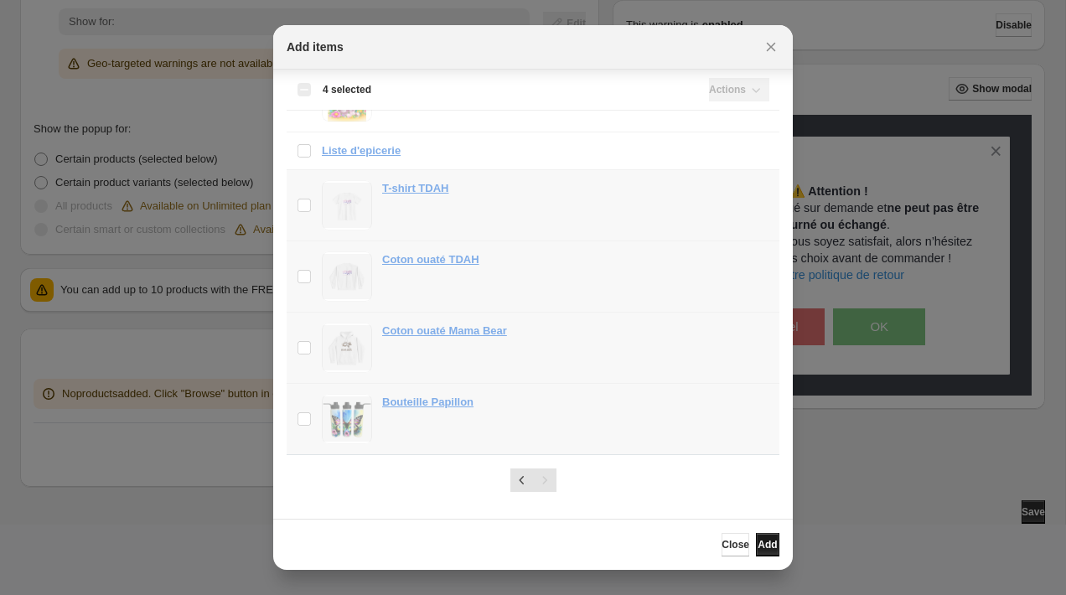
click at [764, 544] on span "Add" at bounding box center [766, 544] width 19 height 13
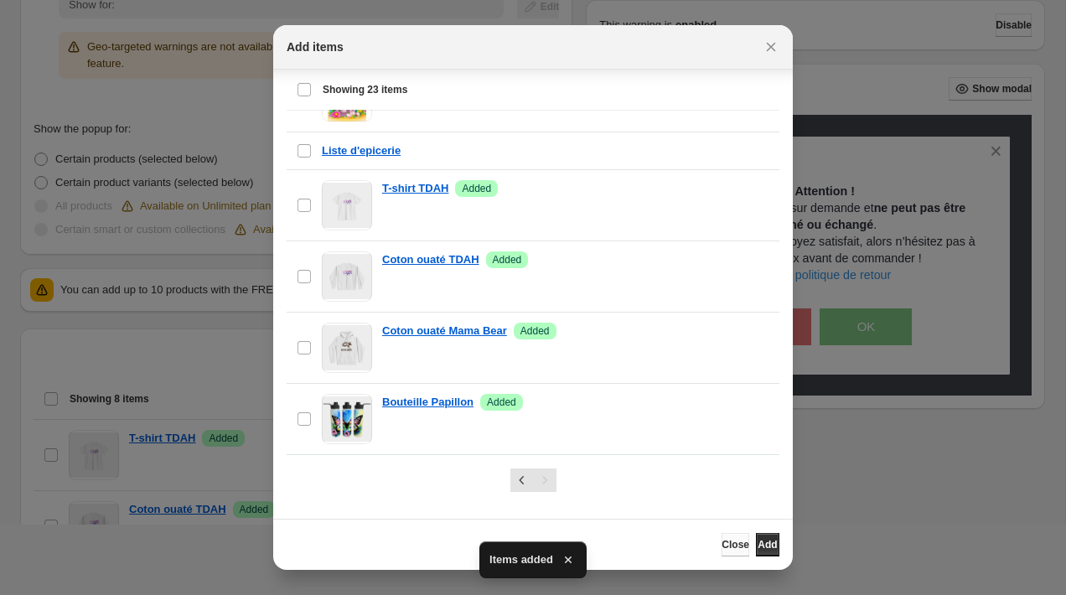
click at [721, 547] on span "Close" at bounding box center [735, 544] width 28 height 13
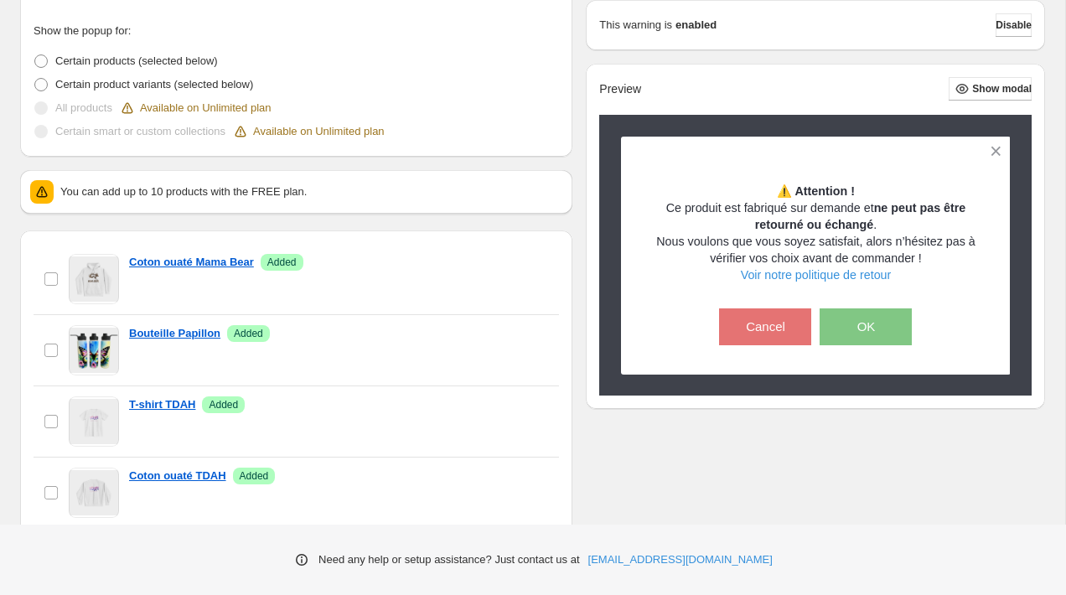
scroll to position [228, 0]
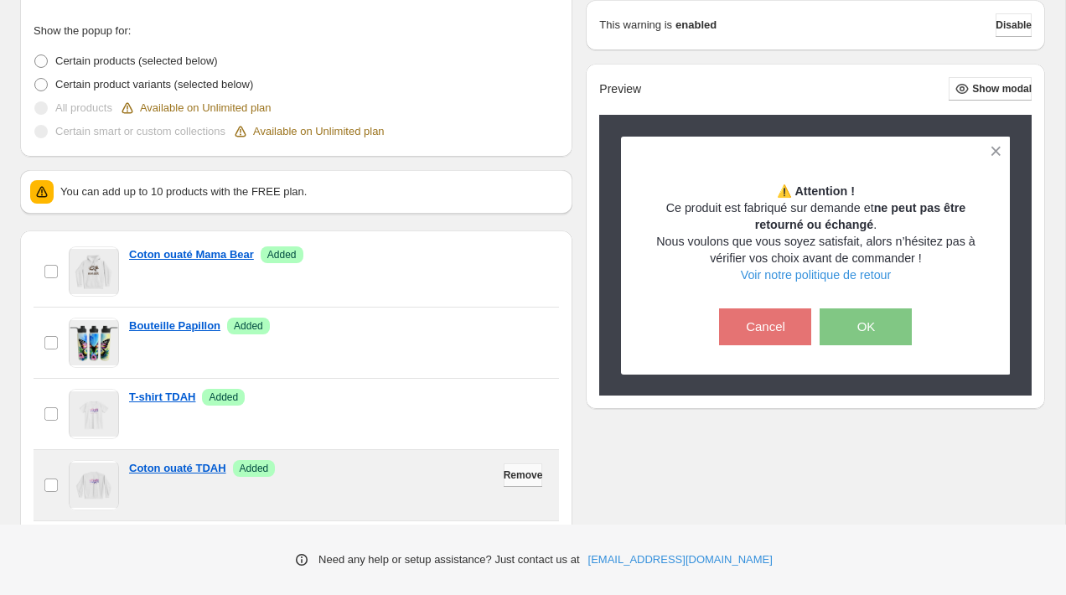
click at [535, 481] on span "Remove" at bounding box center [522, 474] width 39 height 13
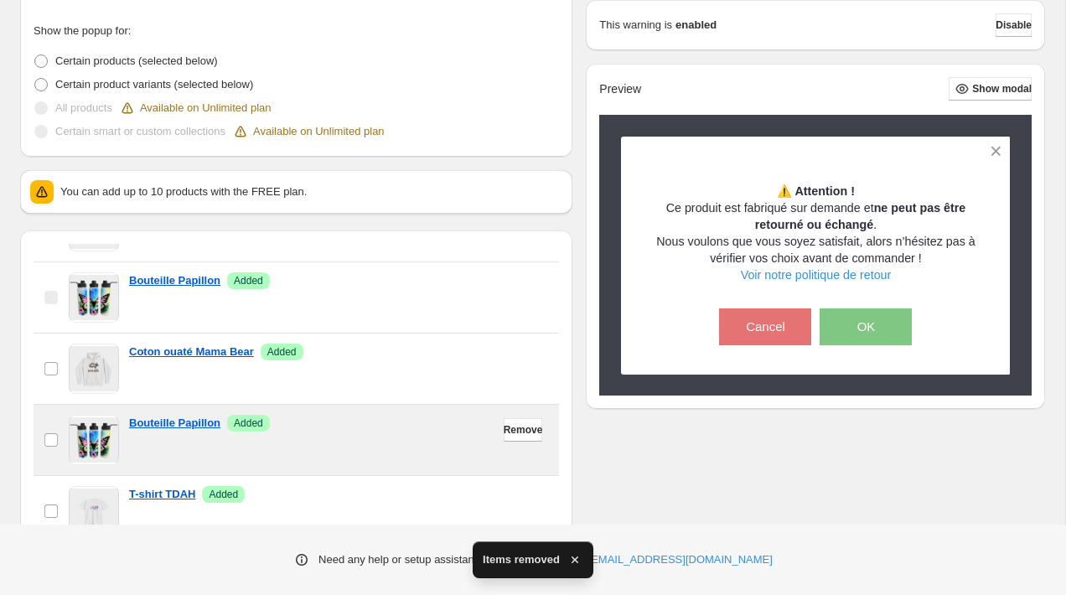
scroll to position [299, 0]
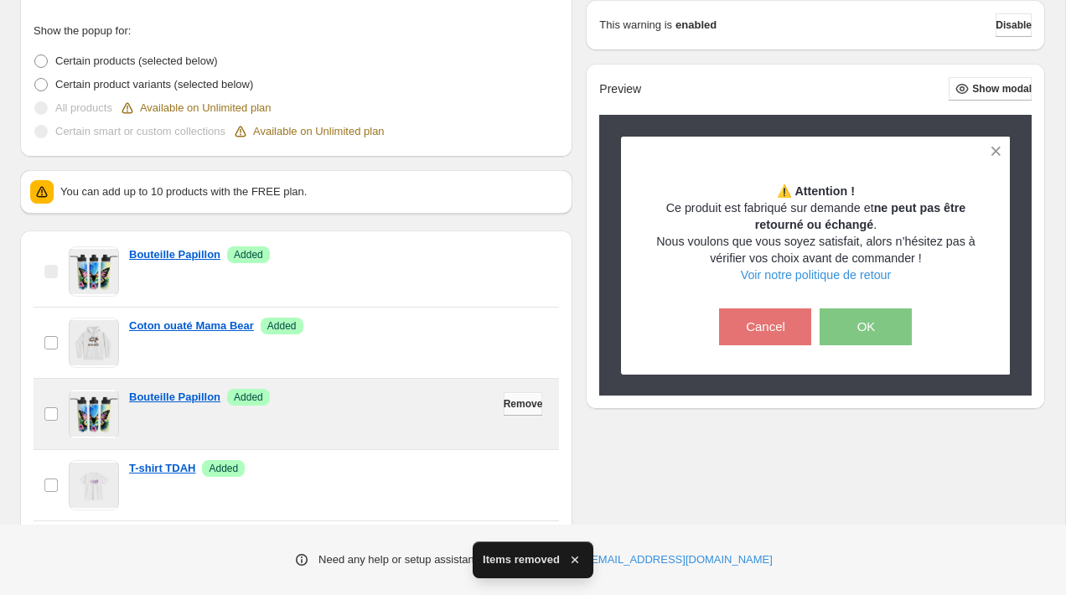
click at [527, 406] on span "Remove" at bounding box center [522, 403] width 39 height 13
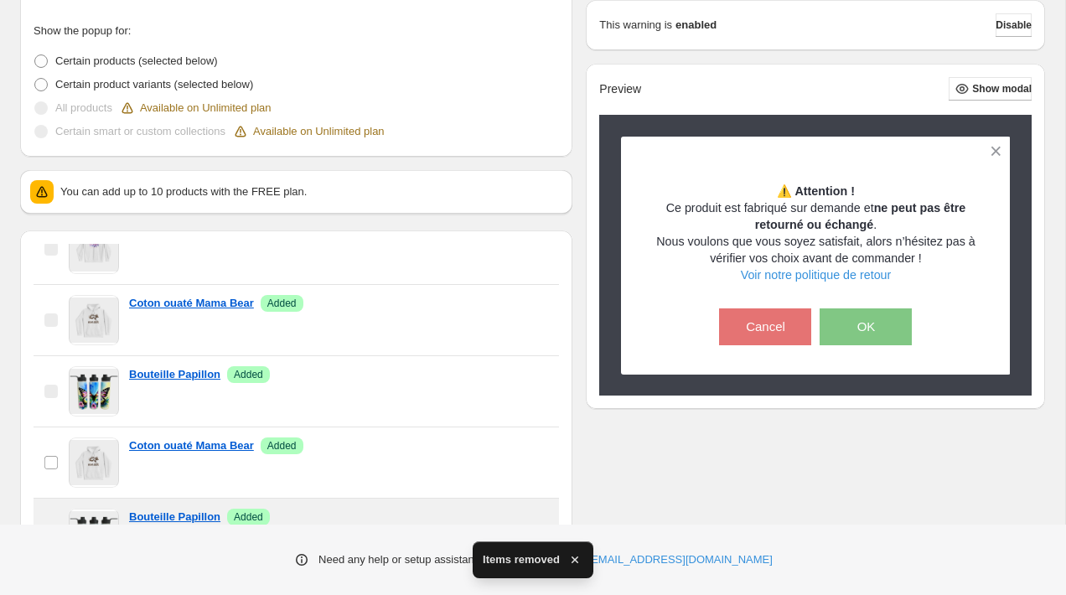
scroll to position [198, 0]
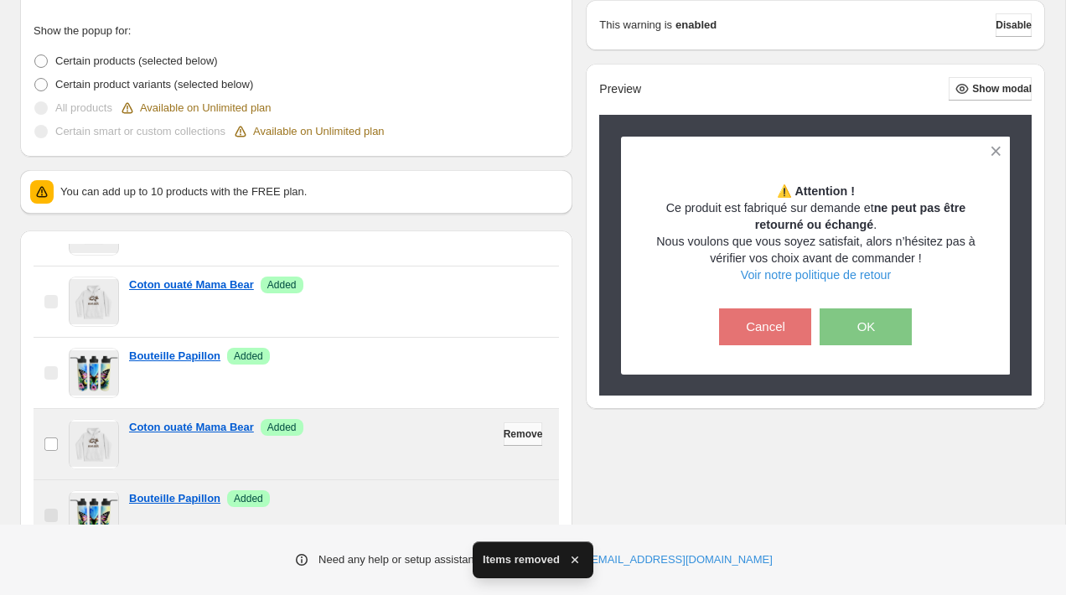
click at [525, 439] on span "Remove" at bounding box center [522, 433] width 39 height 13
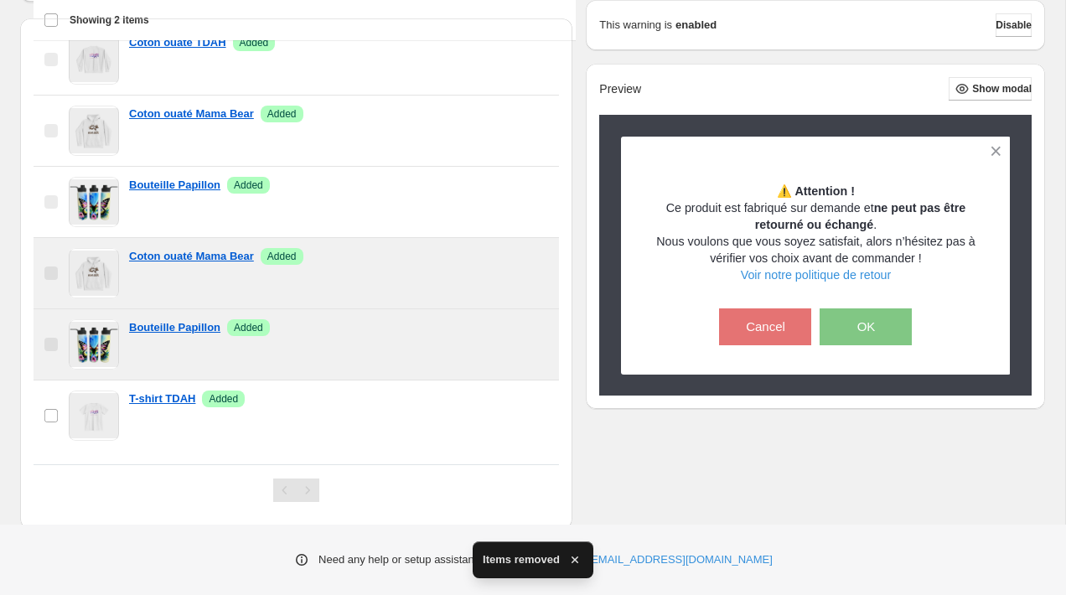
scroll to position [692, 0]
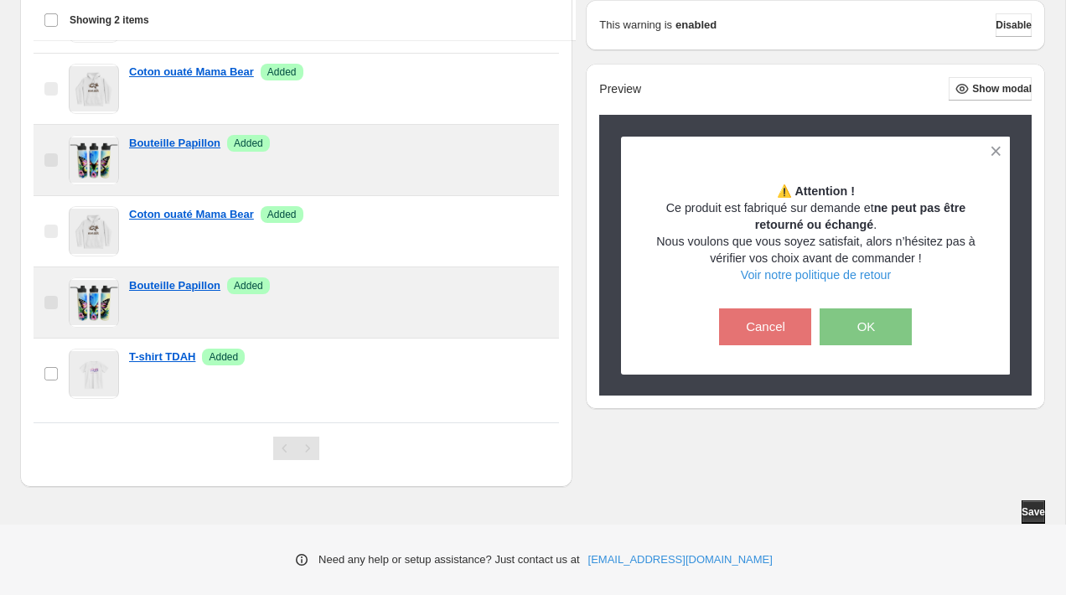
click at [423, 157] on div "Bouteille Papillon Success Added" at bounding box center [339, 160] width 420 height 50
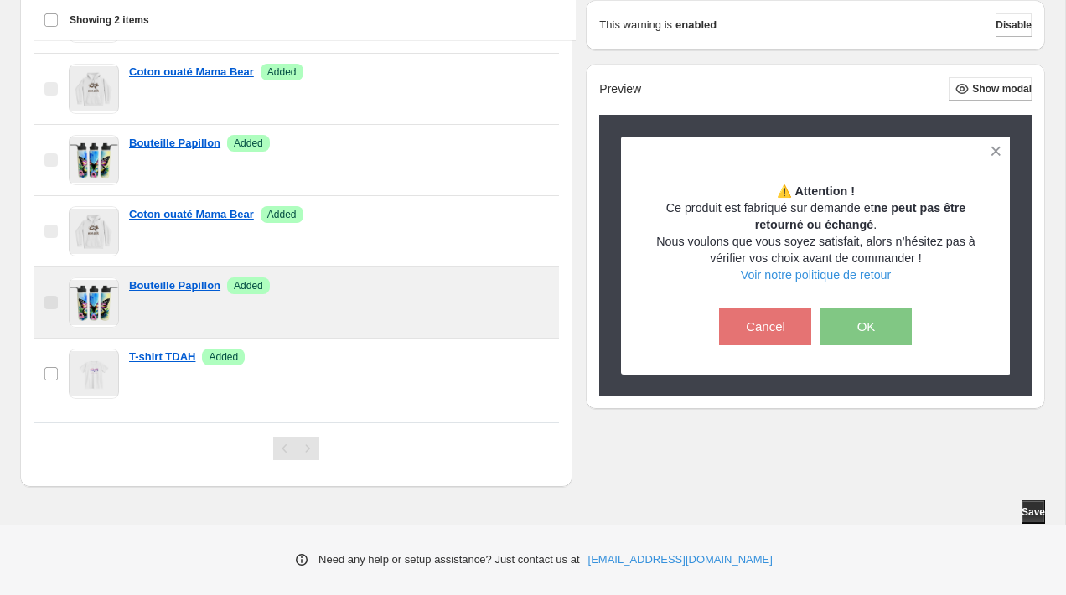
click at [445, 185] on div "Bouteille Papillon Success Added" at bounding box center [339, 160] width 420 height 50
click at [40, 289] on label "checkbox" at bounding box center [51, 302] width 35 height 70
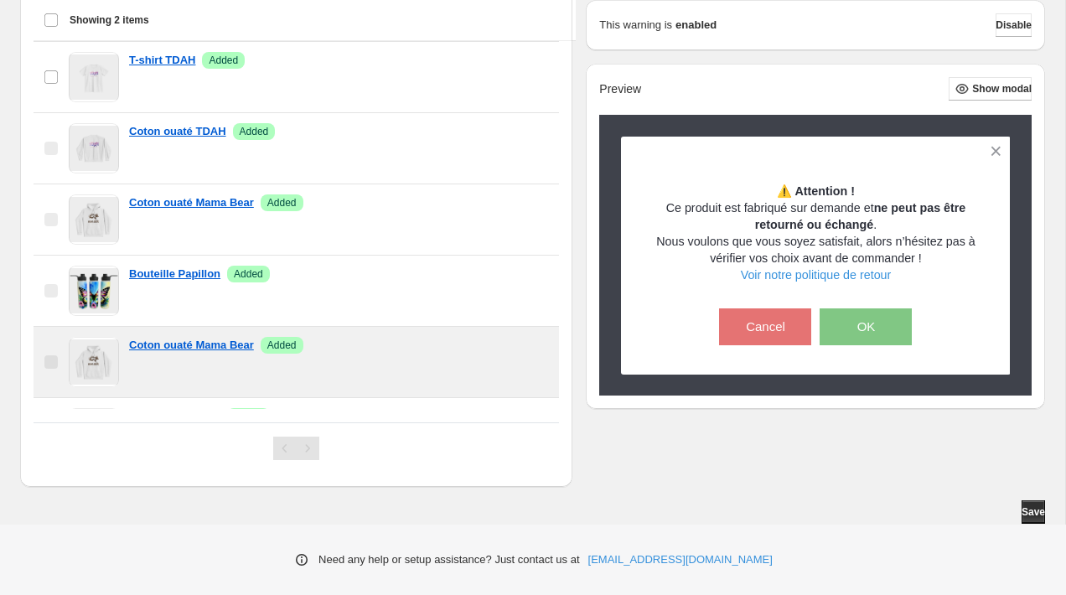
scroll to position [0, 0]
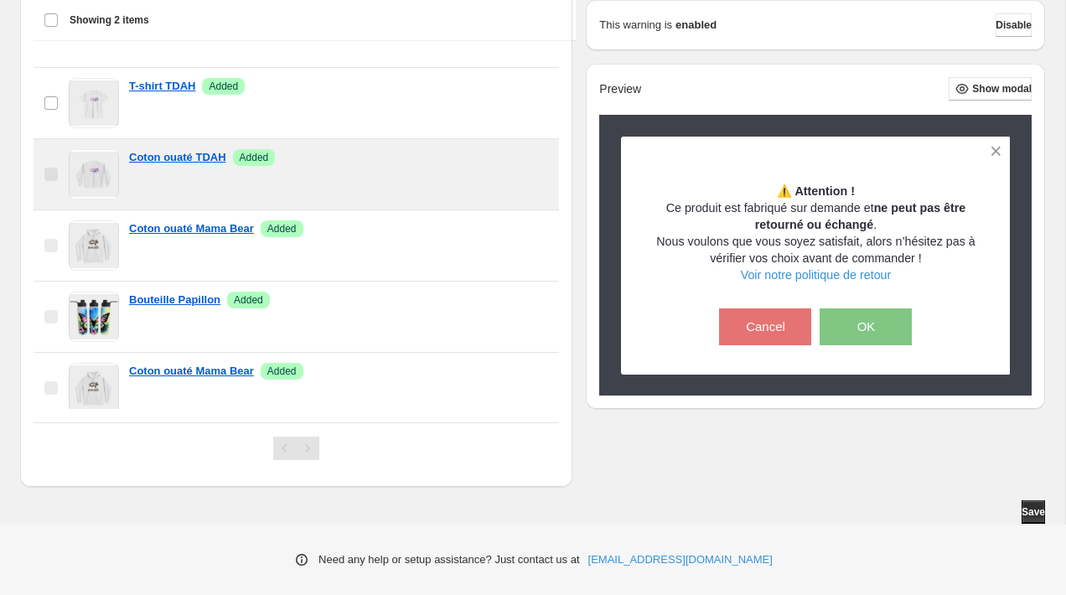
click at [364, 169] on div "Coton ouaté TDAH Success Added" at bounding box center [339, 174] width 420 height 50
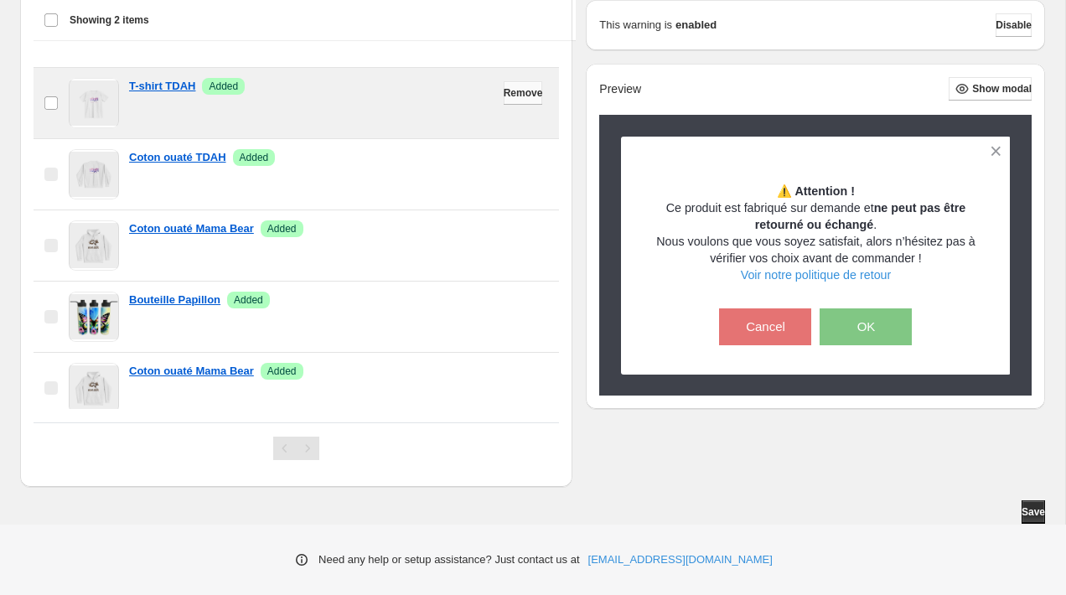
click at [543, 93] on span "Remove" at bounding box center [522, 92] width 39 height 13
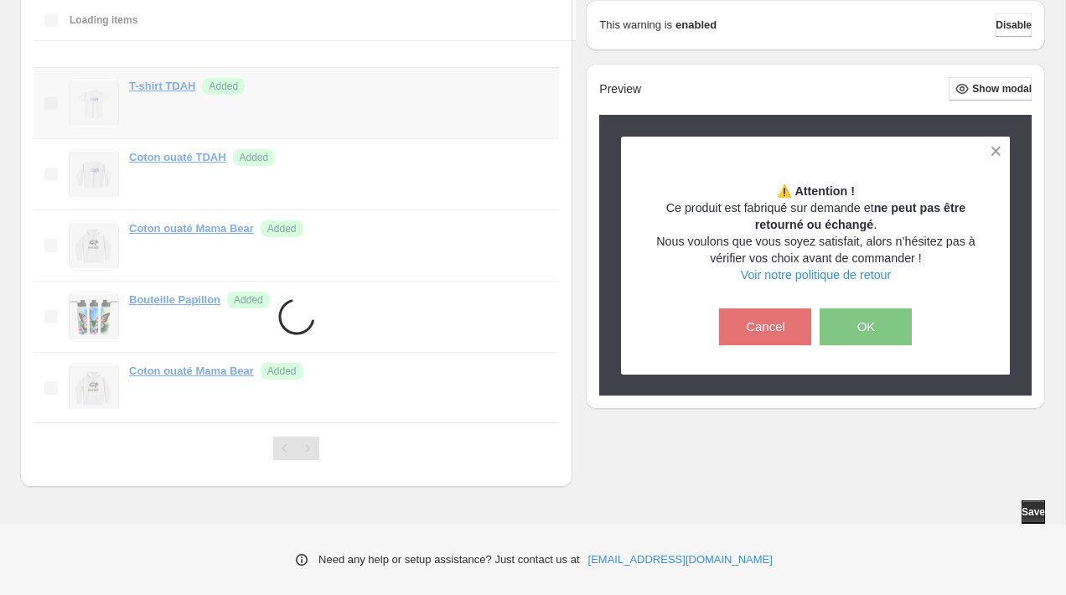
scroll to position [340, 0]
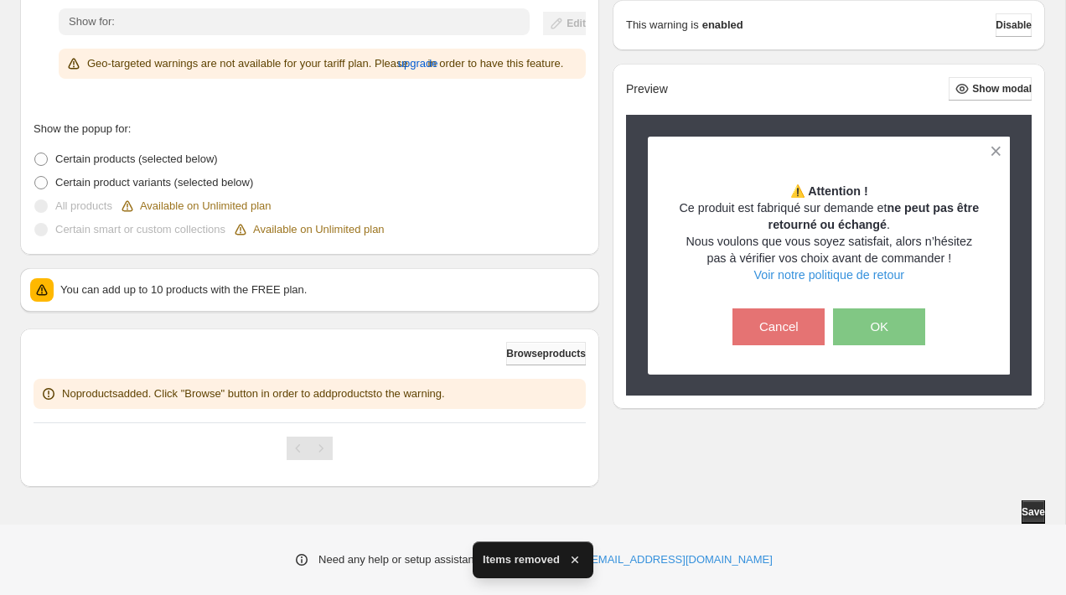
click at [570, 362] on button "Browse products" at bounding box center [546, 353] width 80 height 23
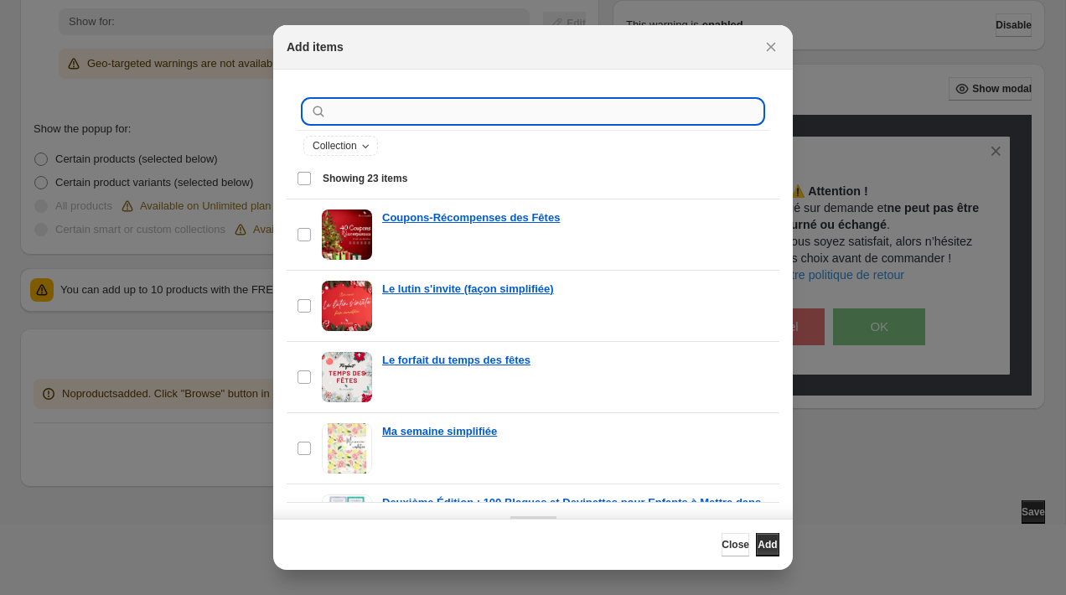
click at [397, 113] on input ":r3e:" at bounding box center [546, 111] width 432 height 23
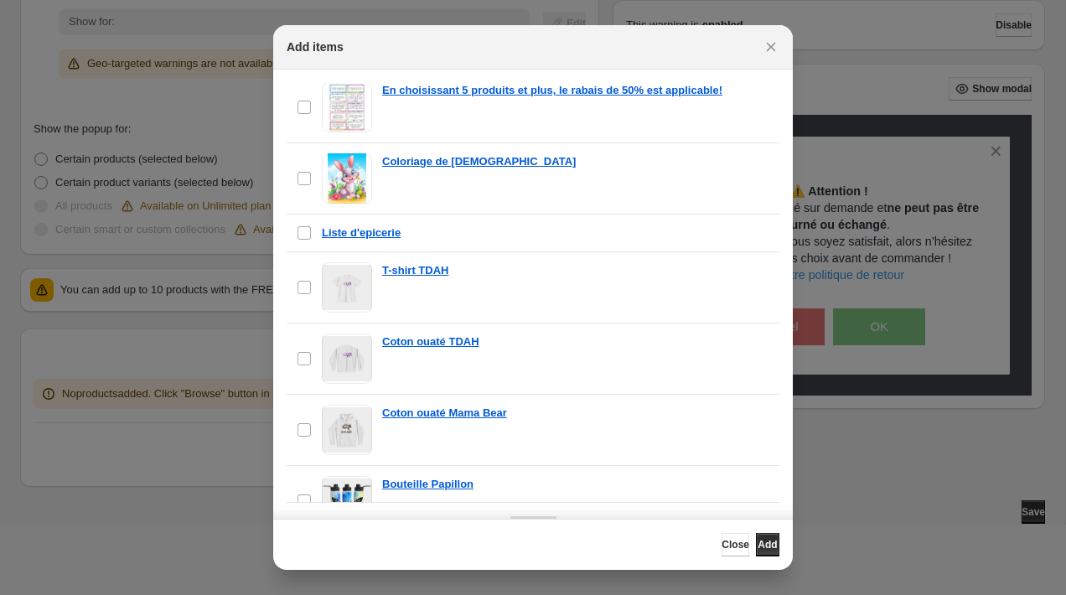
scroll to position [1234, 0]
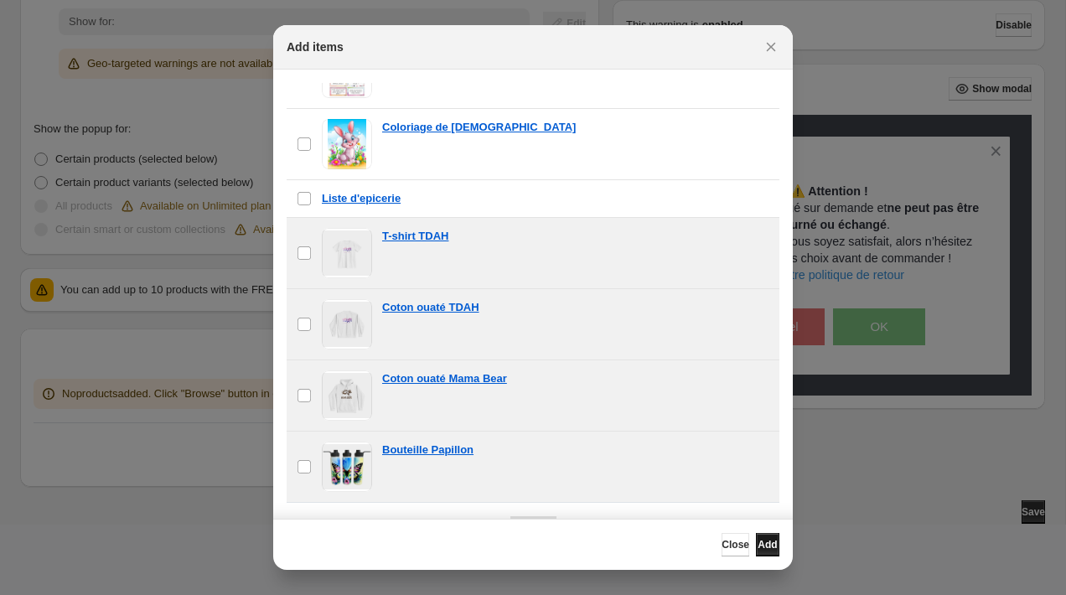
click at [757, 543] on span "Add" at bounding box center [766, 544] width 19 height 13
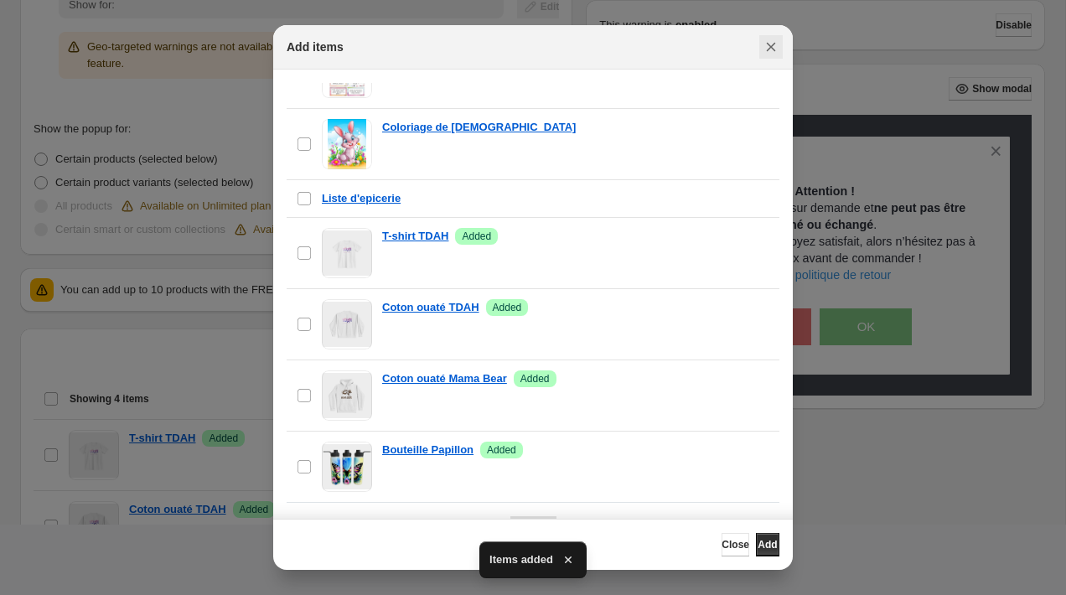
click at [768, 44] on icon "Close" at bounding box center [770, 47] width 9 height 9
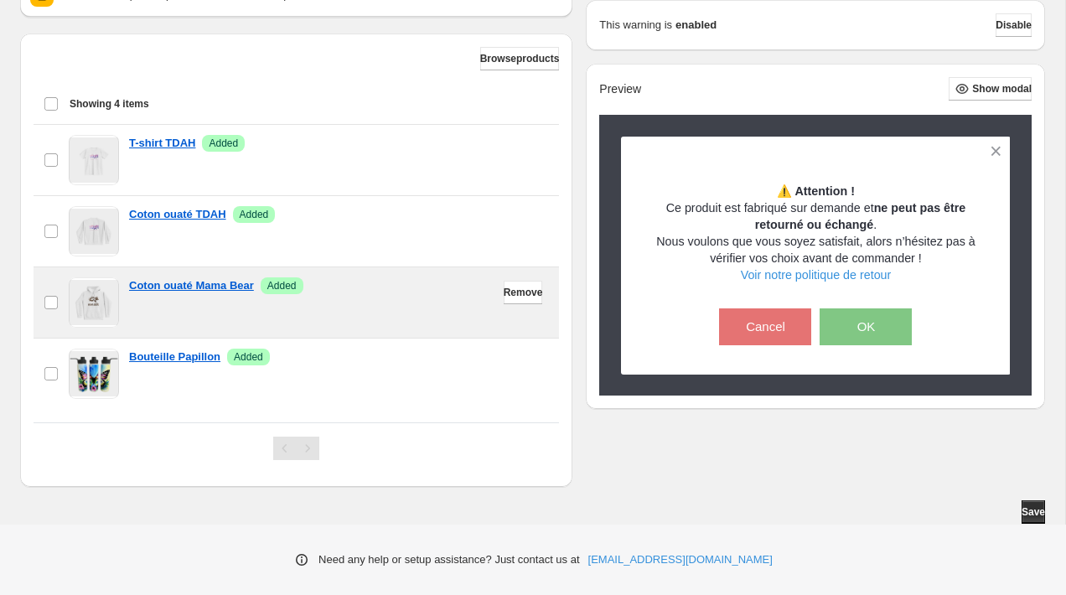
scroll to position [0, 0]
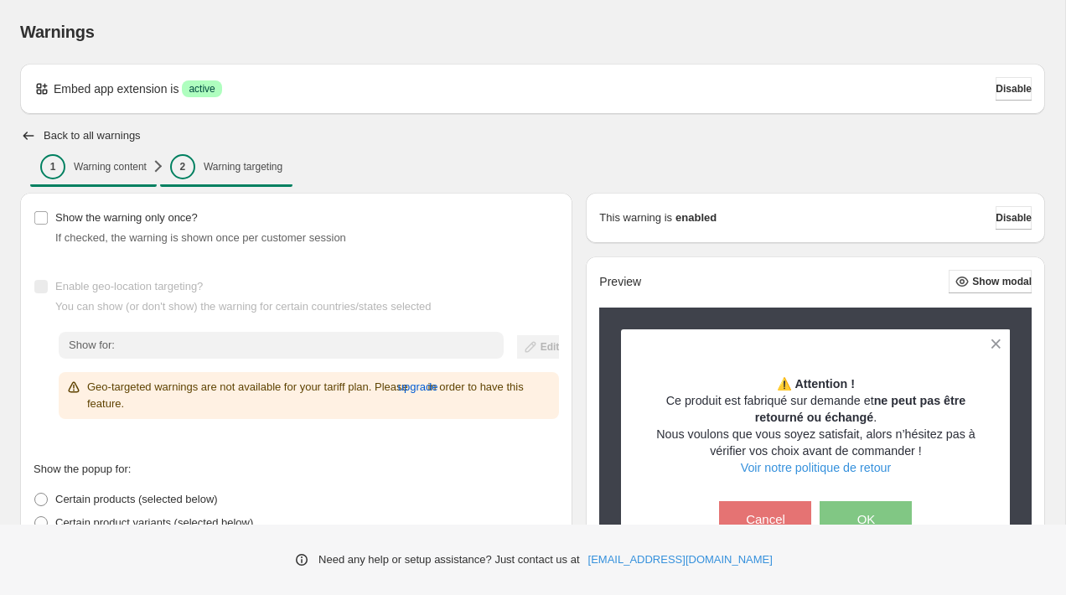
click at [108, 168] on p "Warning content" at bounding box center [110, 166] width 73 height 13
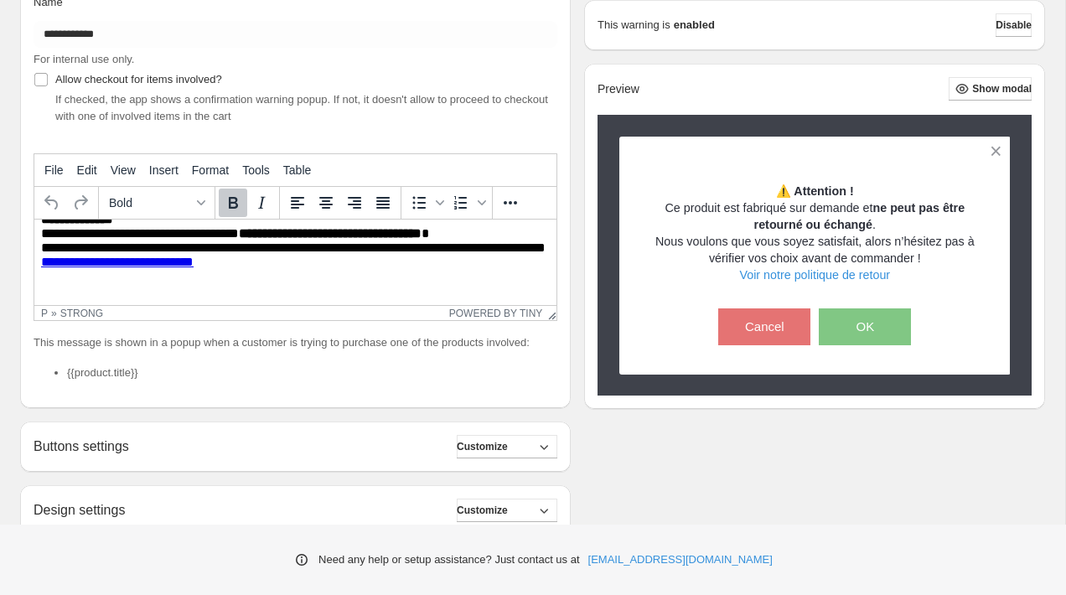
scroll to position [213, 0]
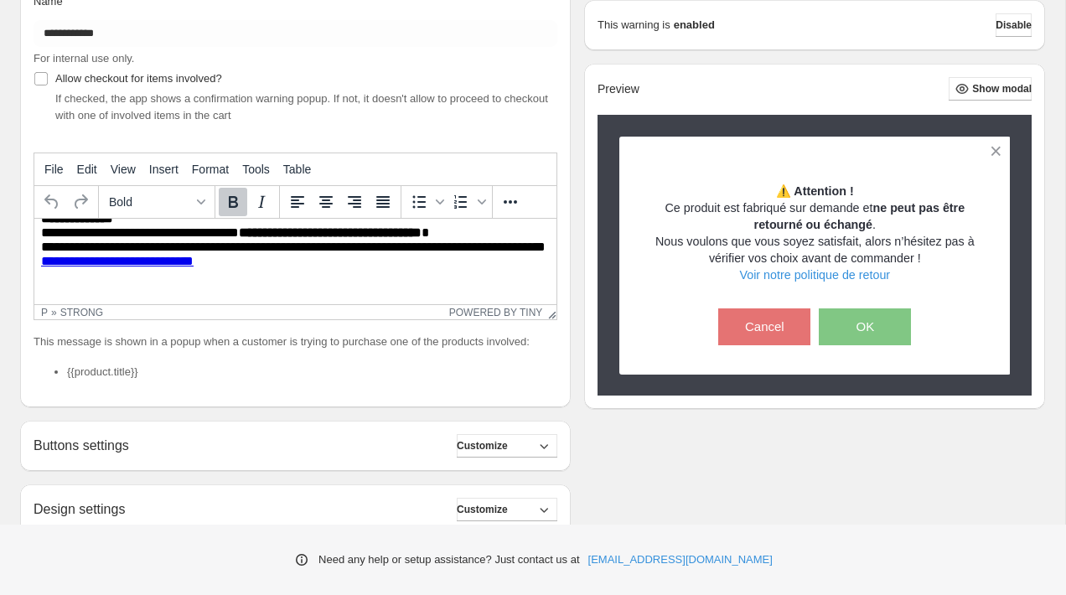
click at [145, 380] on li "{{product.title}}" at bounding box center [312, 372] width 490 height 17
click at [137, 380] on li "{{product.title}}" at bounding box center [312, 372] width 490 height 17
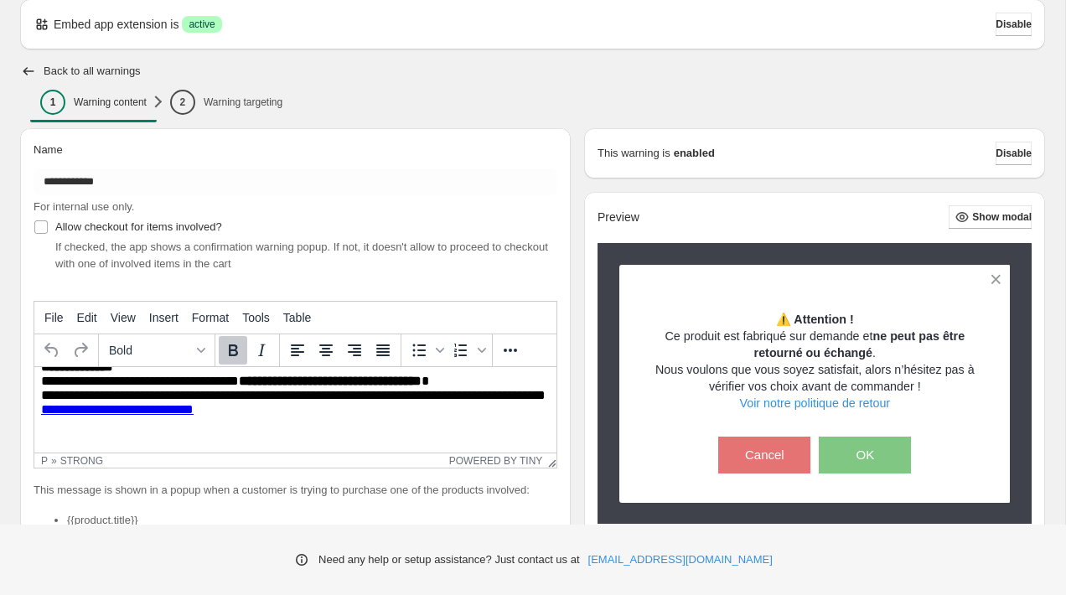
scroll to position [0, 0]
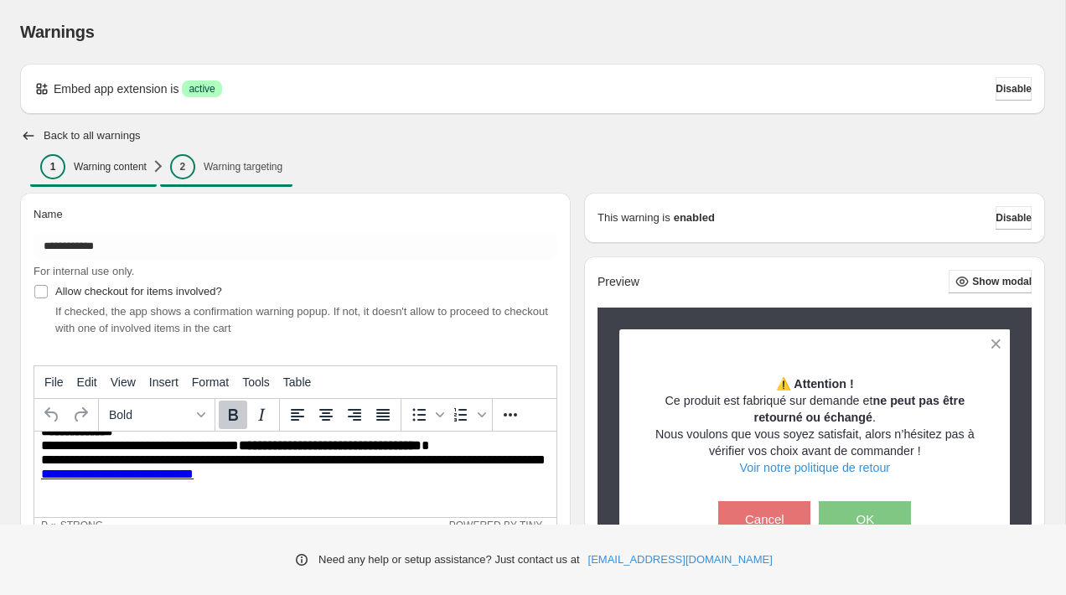
click at [236, 157] on span "2 Warning targeting" at bounding box center [226, 166] width 112 height 25
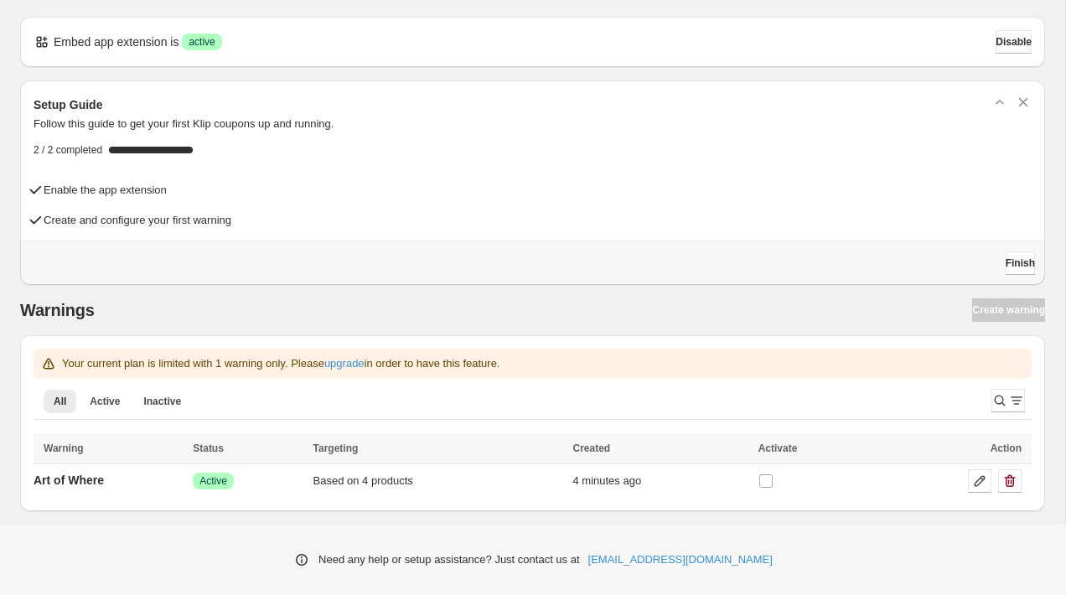
click at [995, 47] on button "Disable" at bounding box center [1013, 41] width 36 height 23
